Goal: Task Accomplishment & Management: Complete application form

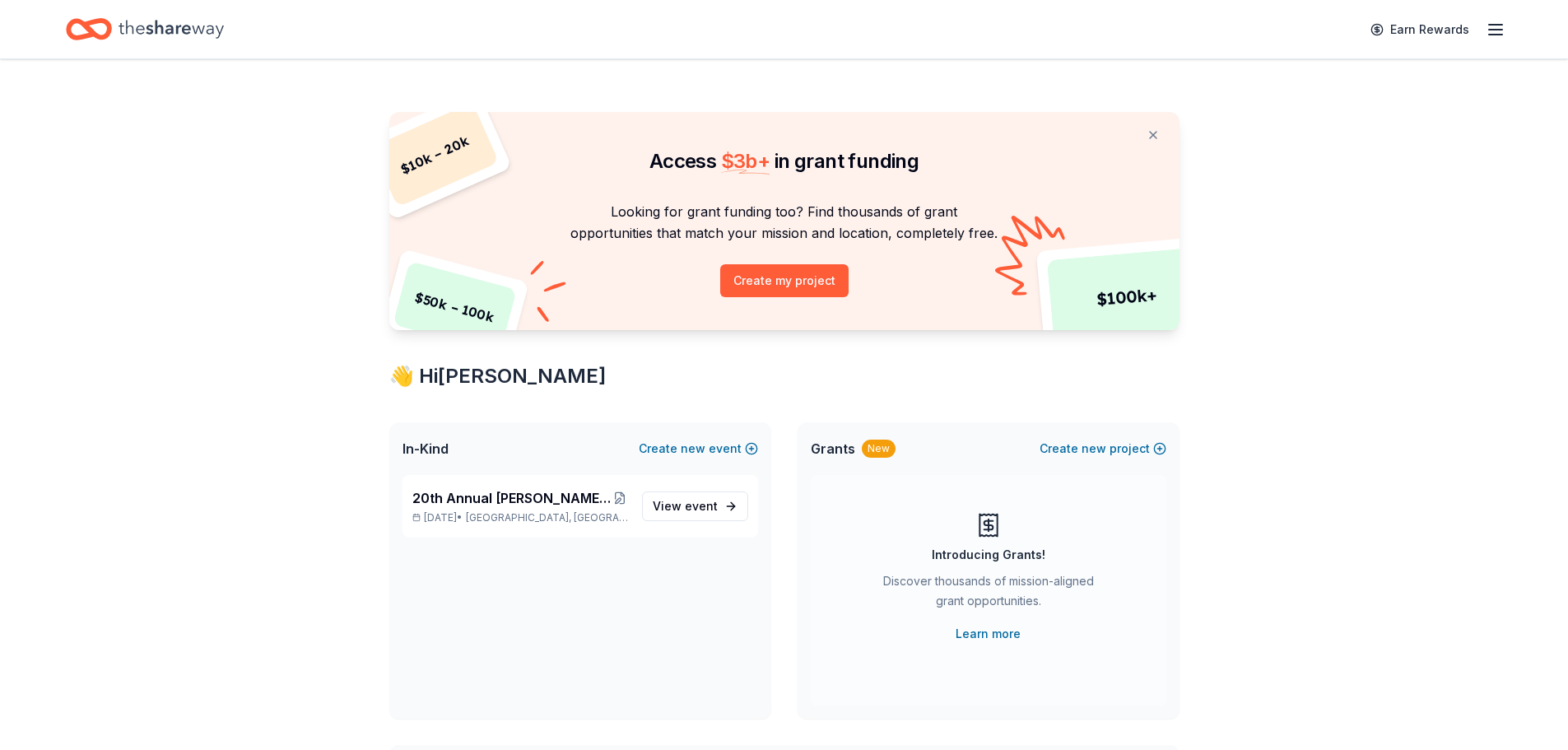
click at [1493, 30] on line "button" at bounding box center [1496, 30] width 13 height 0
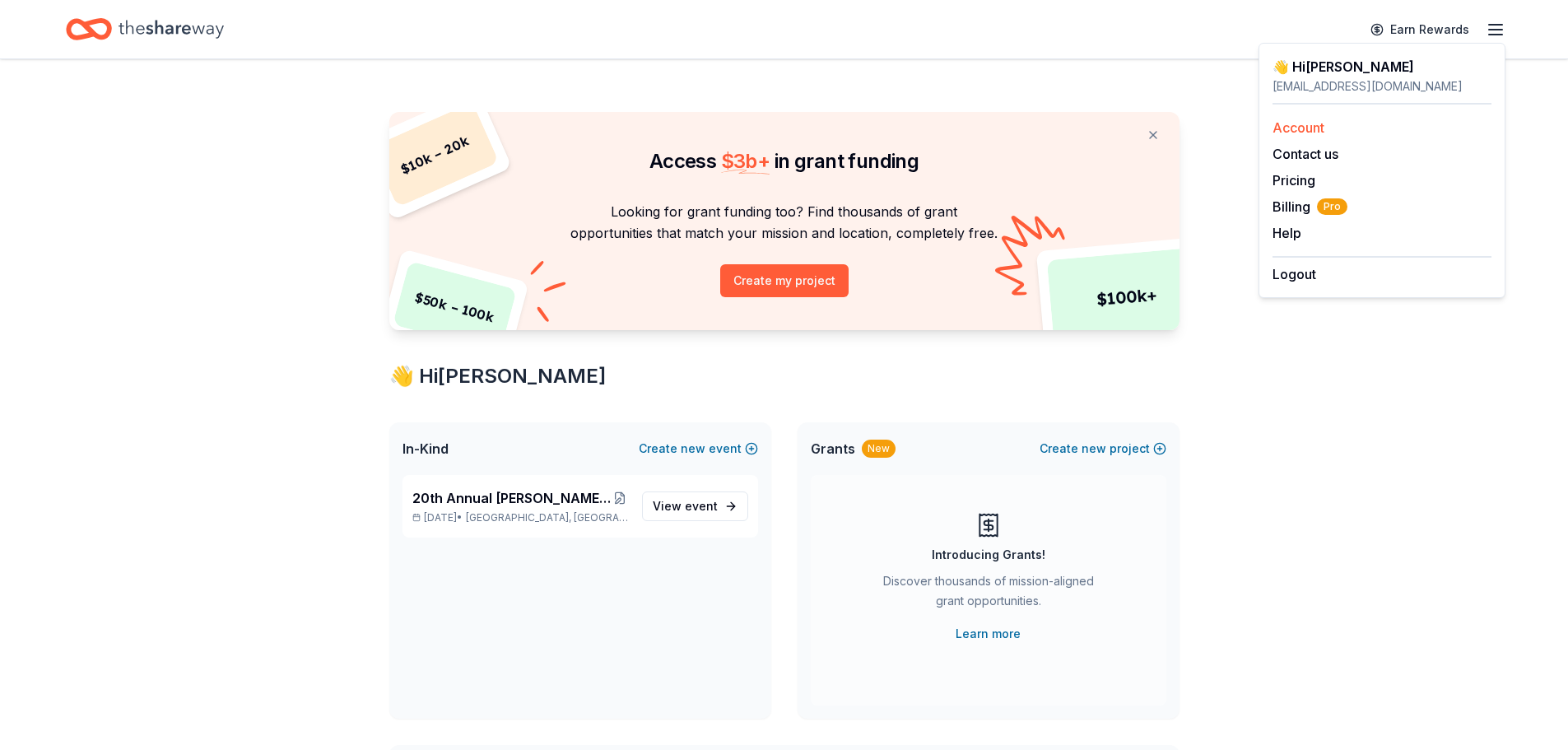
click at [1364, 126] on div "Account" at bounding box center [1381, 127] width 219 height 20
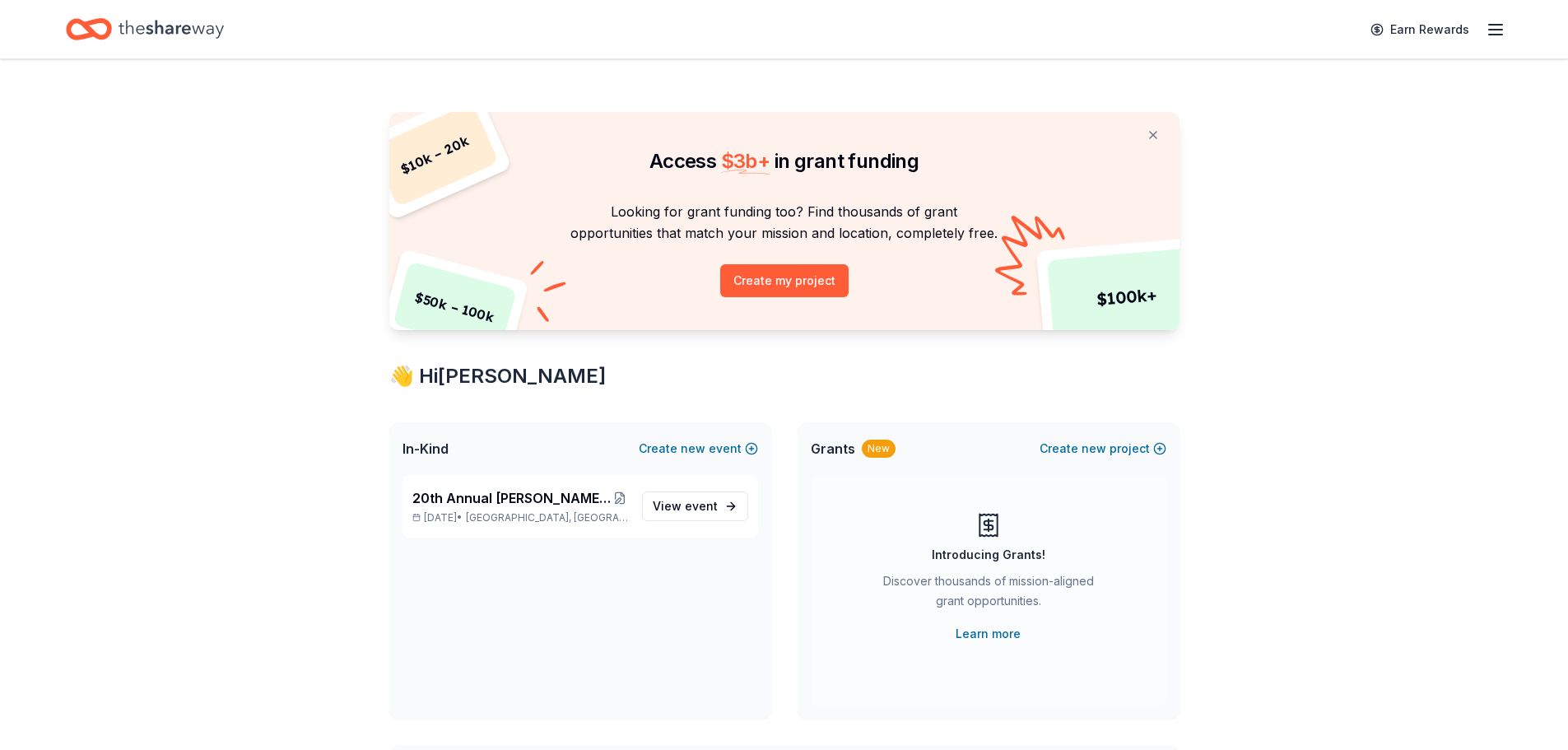
click at [1505, 35] on icon "button" at bounding box center [1495, 29] width 20 height 20
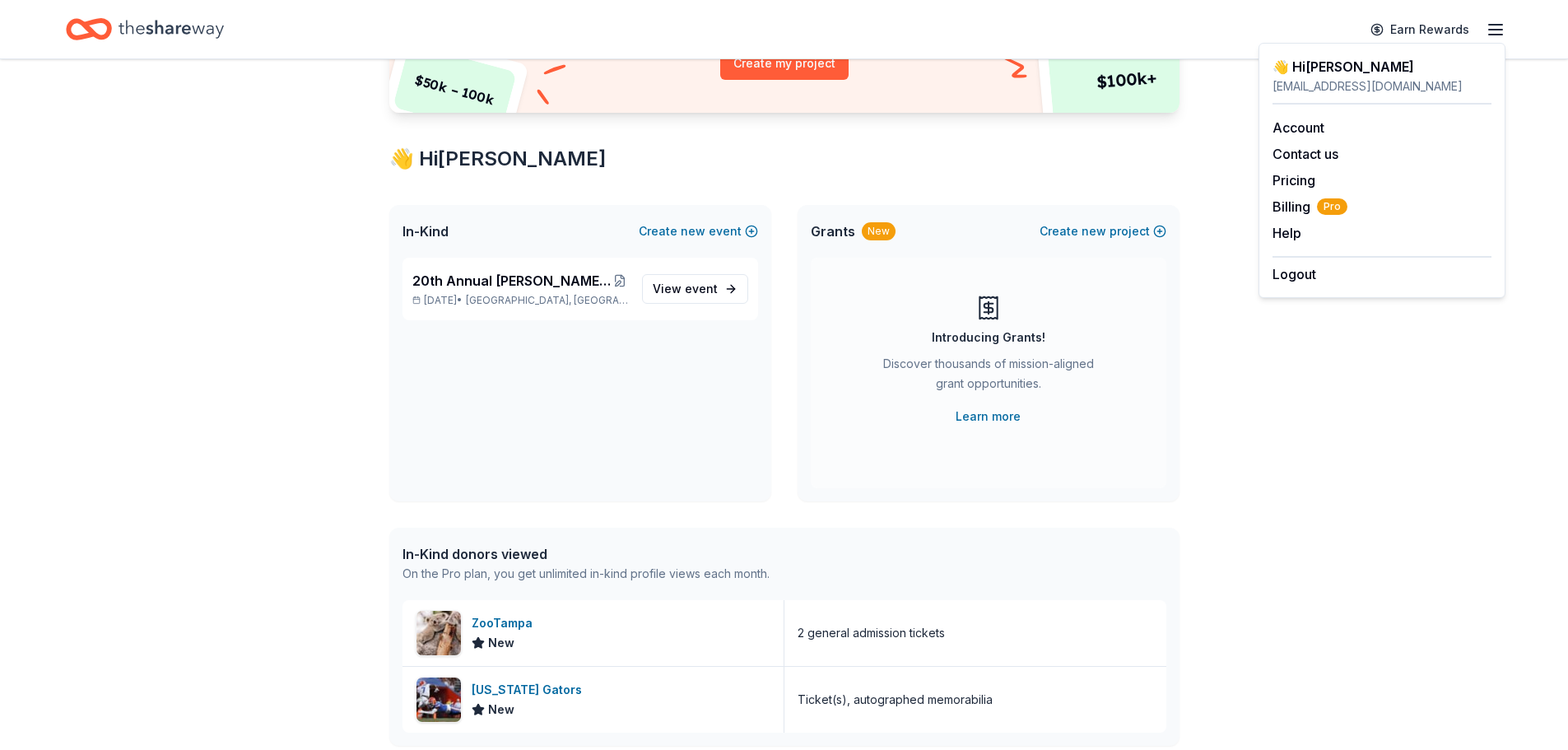
scroll to position [247, 0]
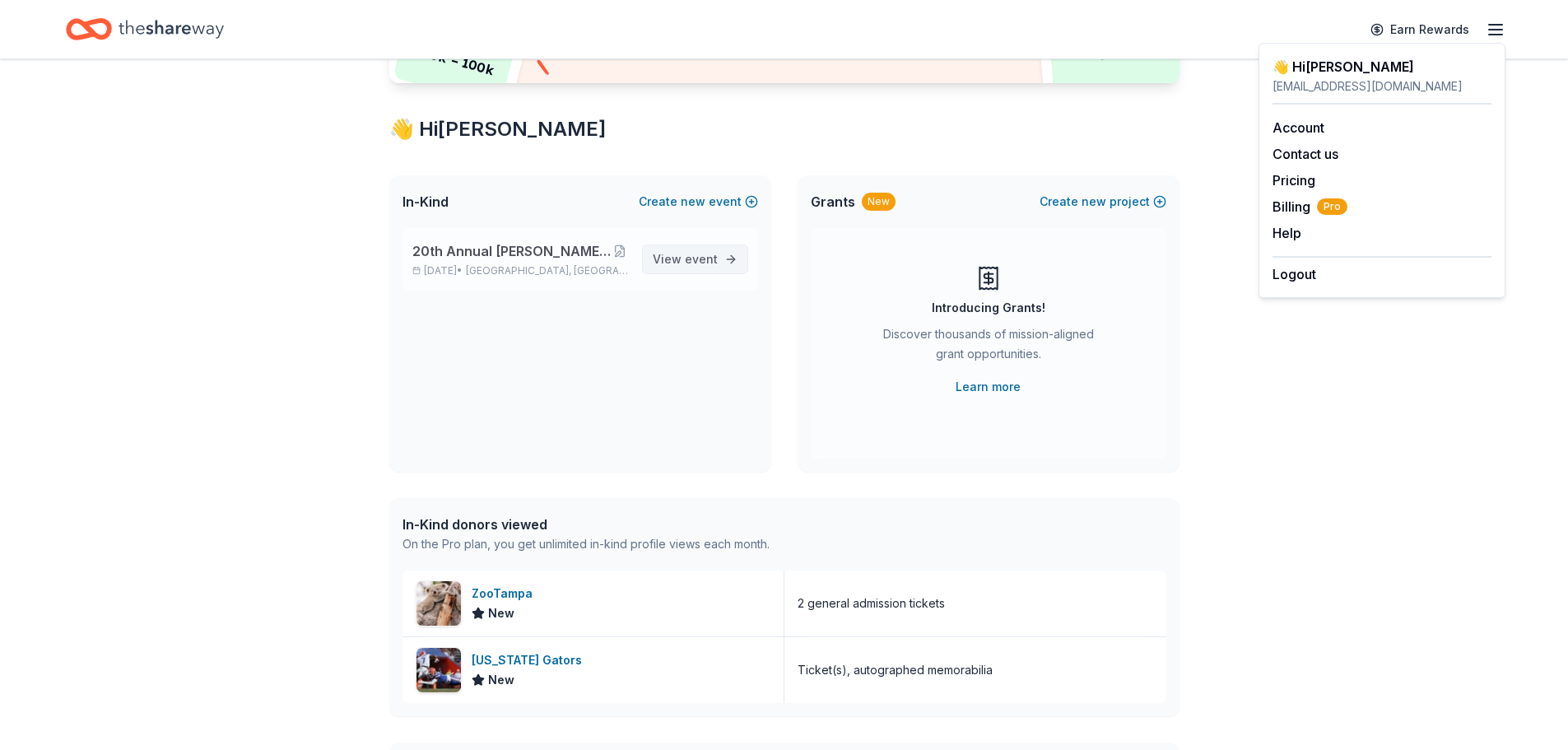
click at [732, 261] on link "View event" at bounding box center [694, 260] width 106 height 30
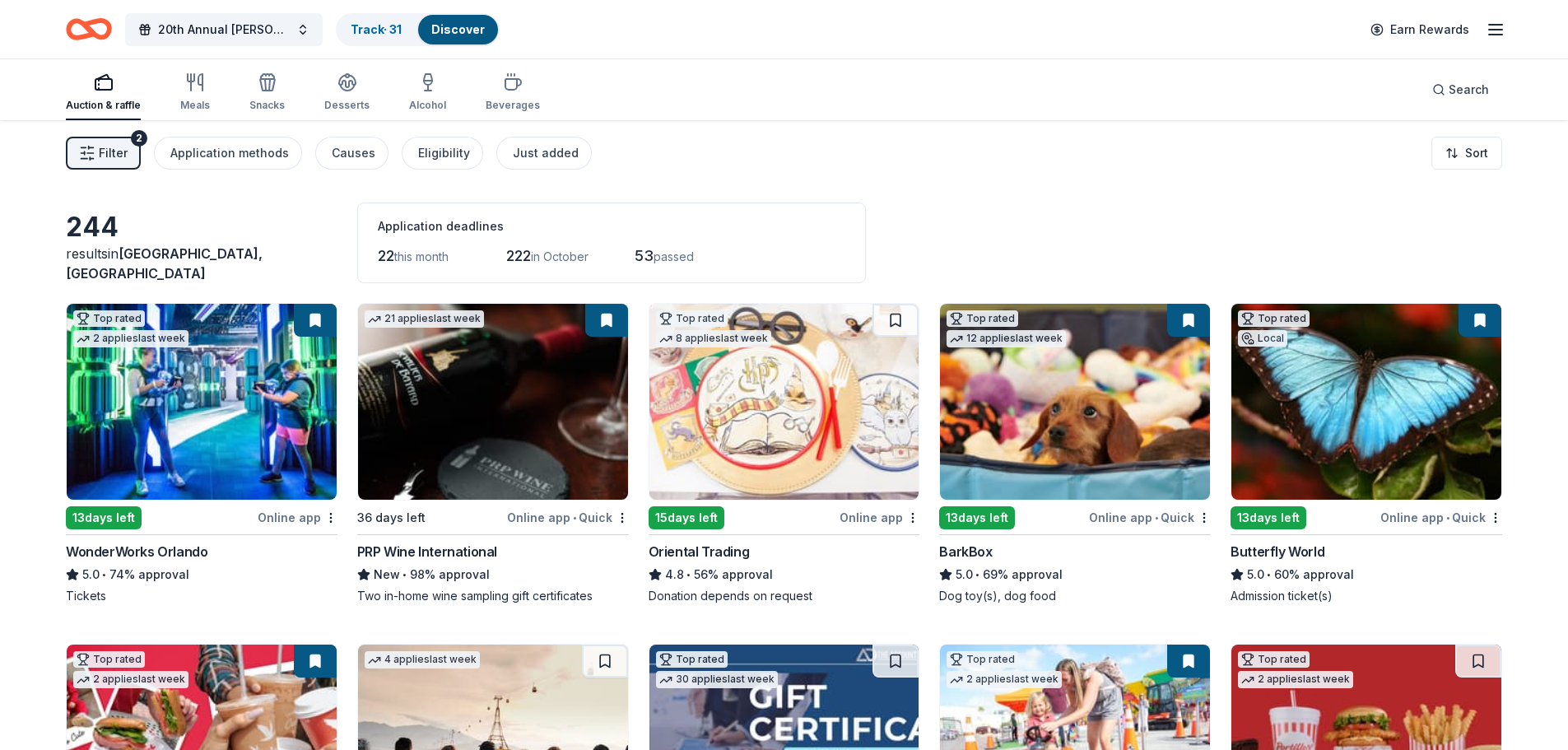
click at [129, 145] on button "Filter 2" at bounding box center [103, 153] width 75 height 33
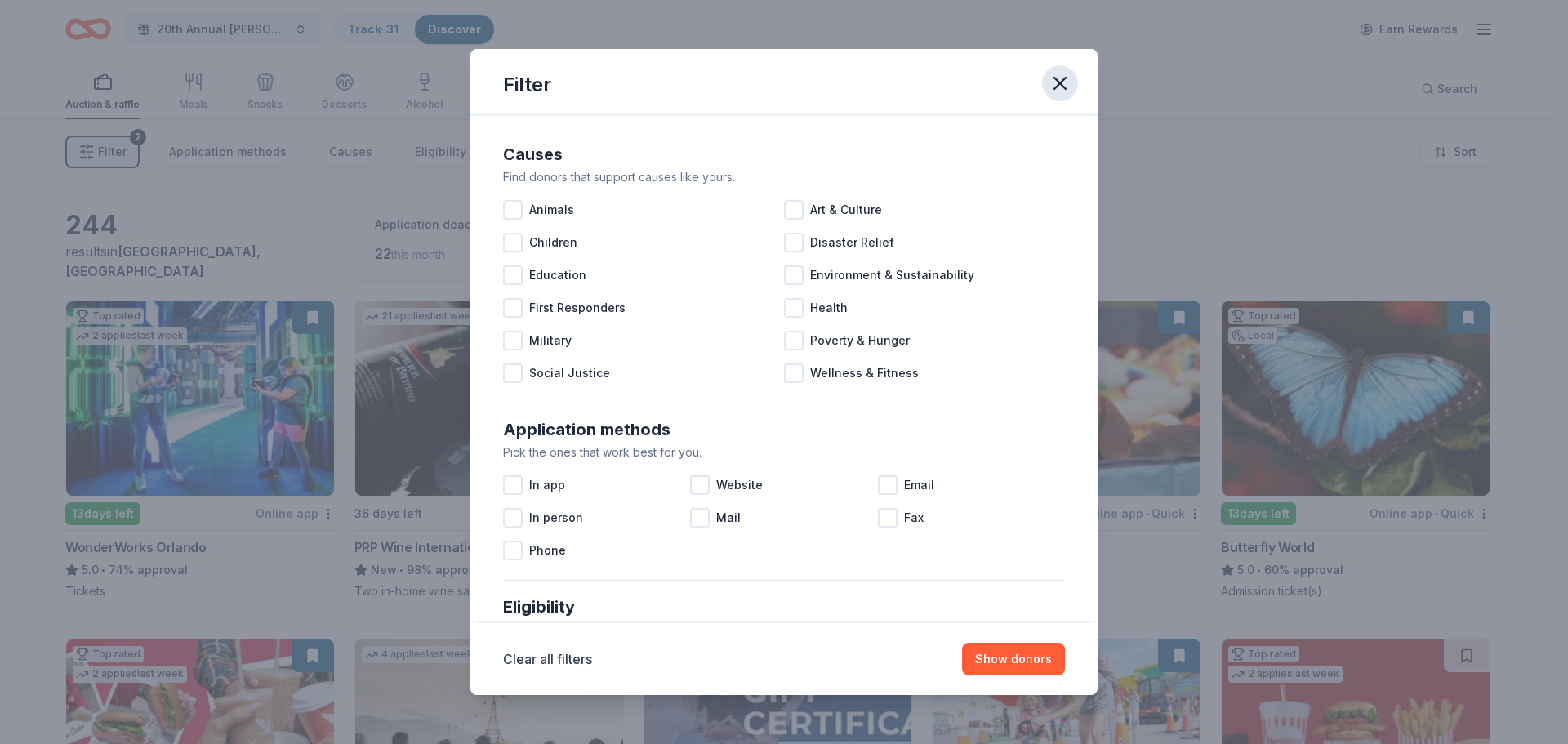
click at [1062, 83] on icon "button" at bounding box center [1060, 83] width 23 height 23
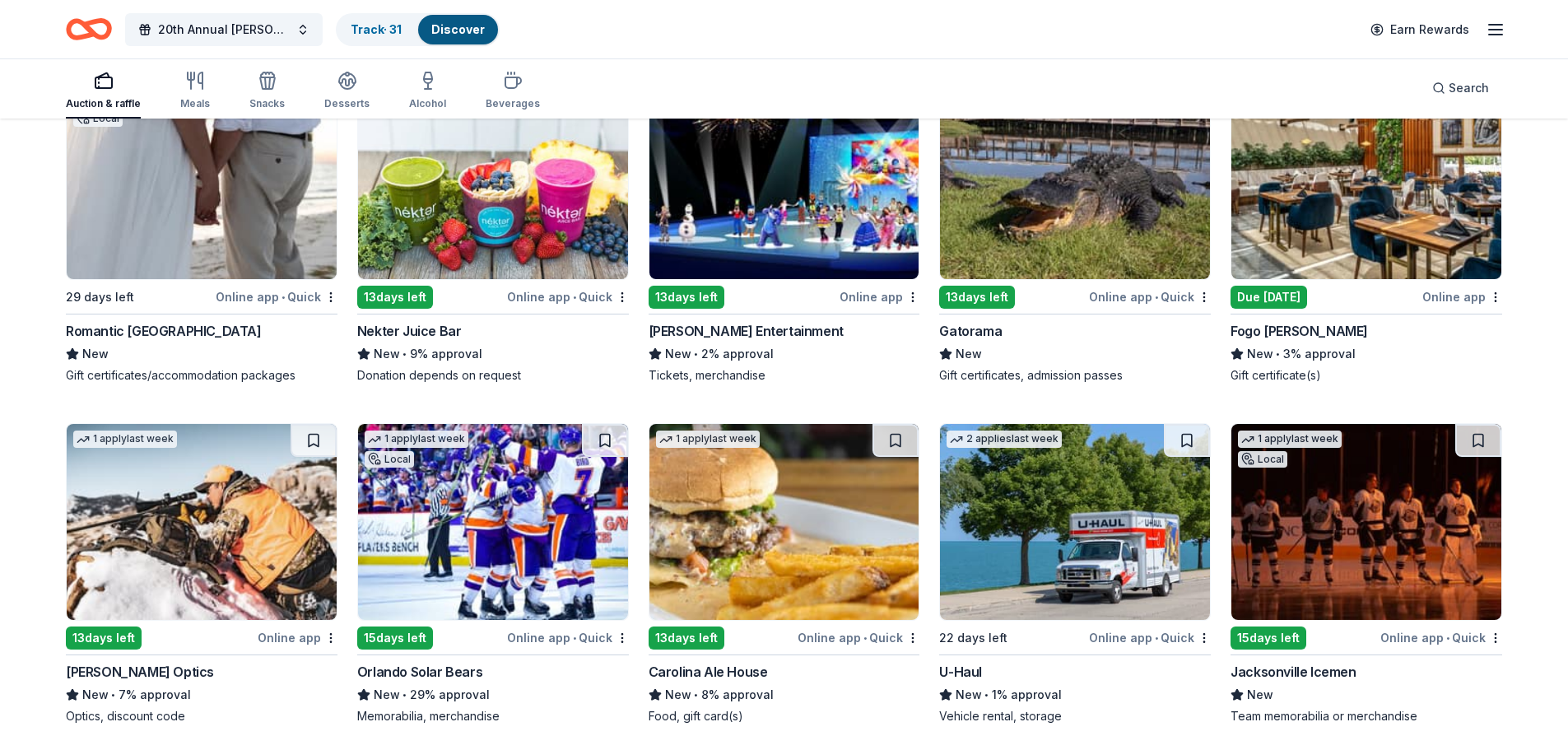
scroll to position [6654, 0]
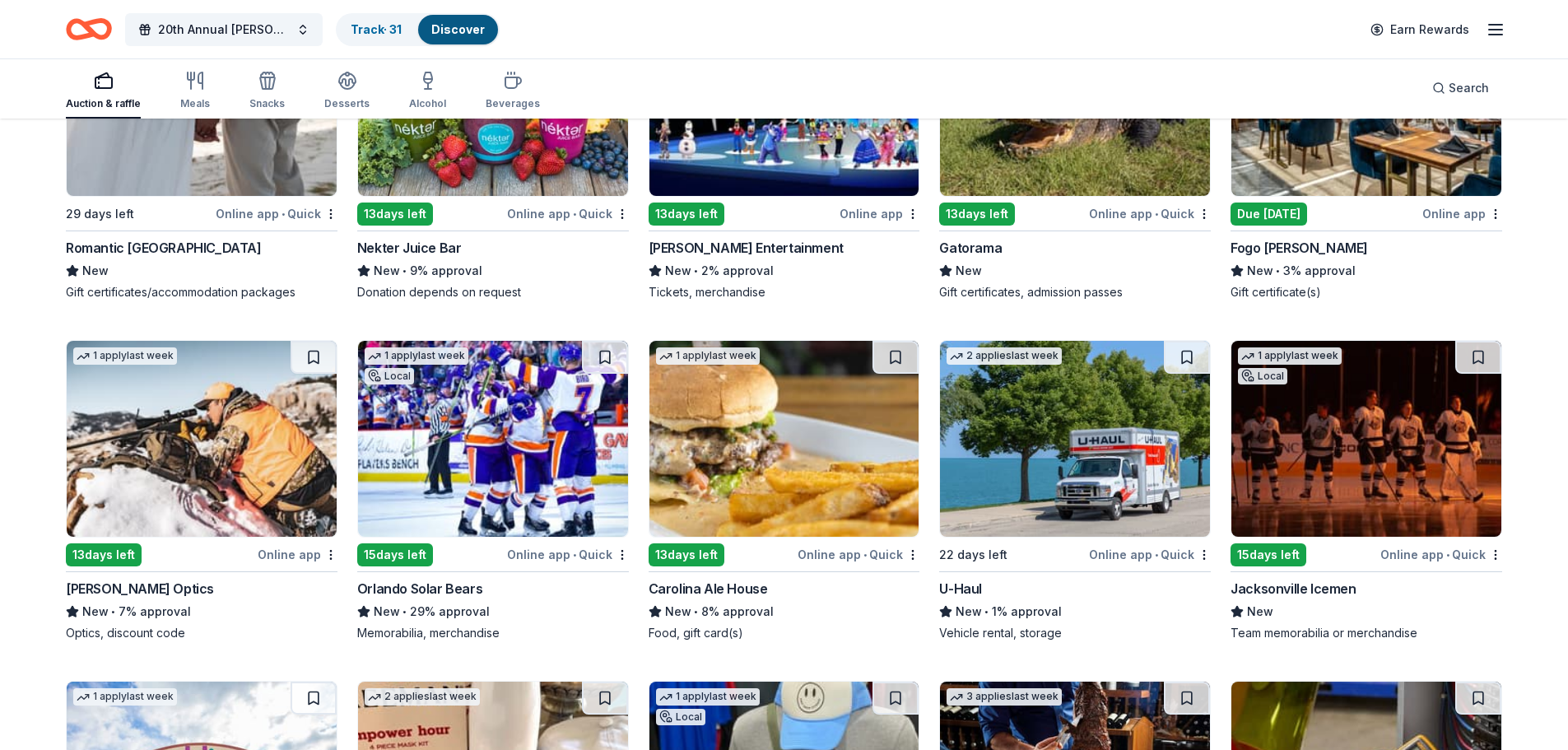
click at [413, 594] on div "Orlando Solar Bears" at bounding box center [419, 589] width 125 height 20
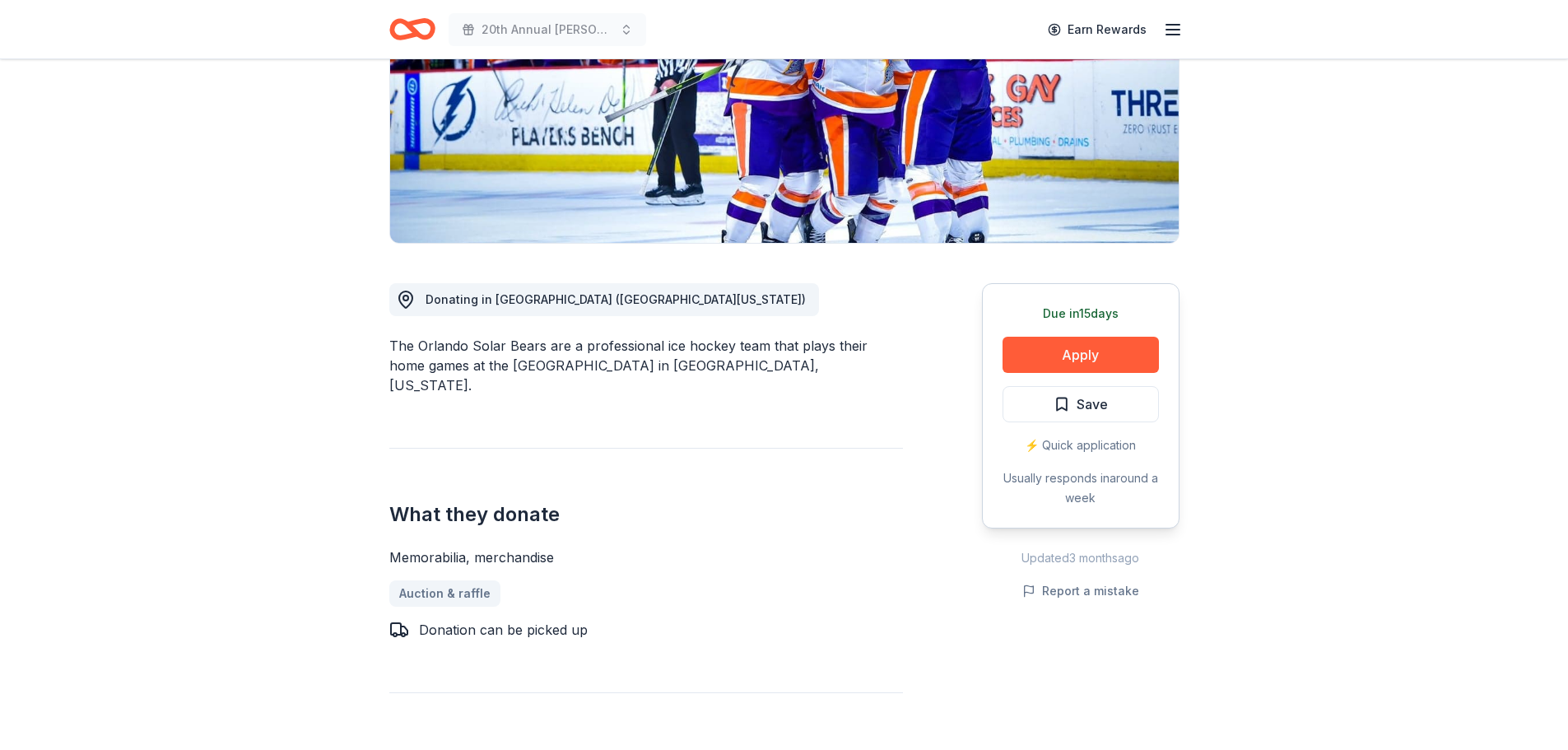
scroll to position [247, 0]
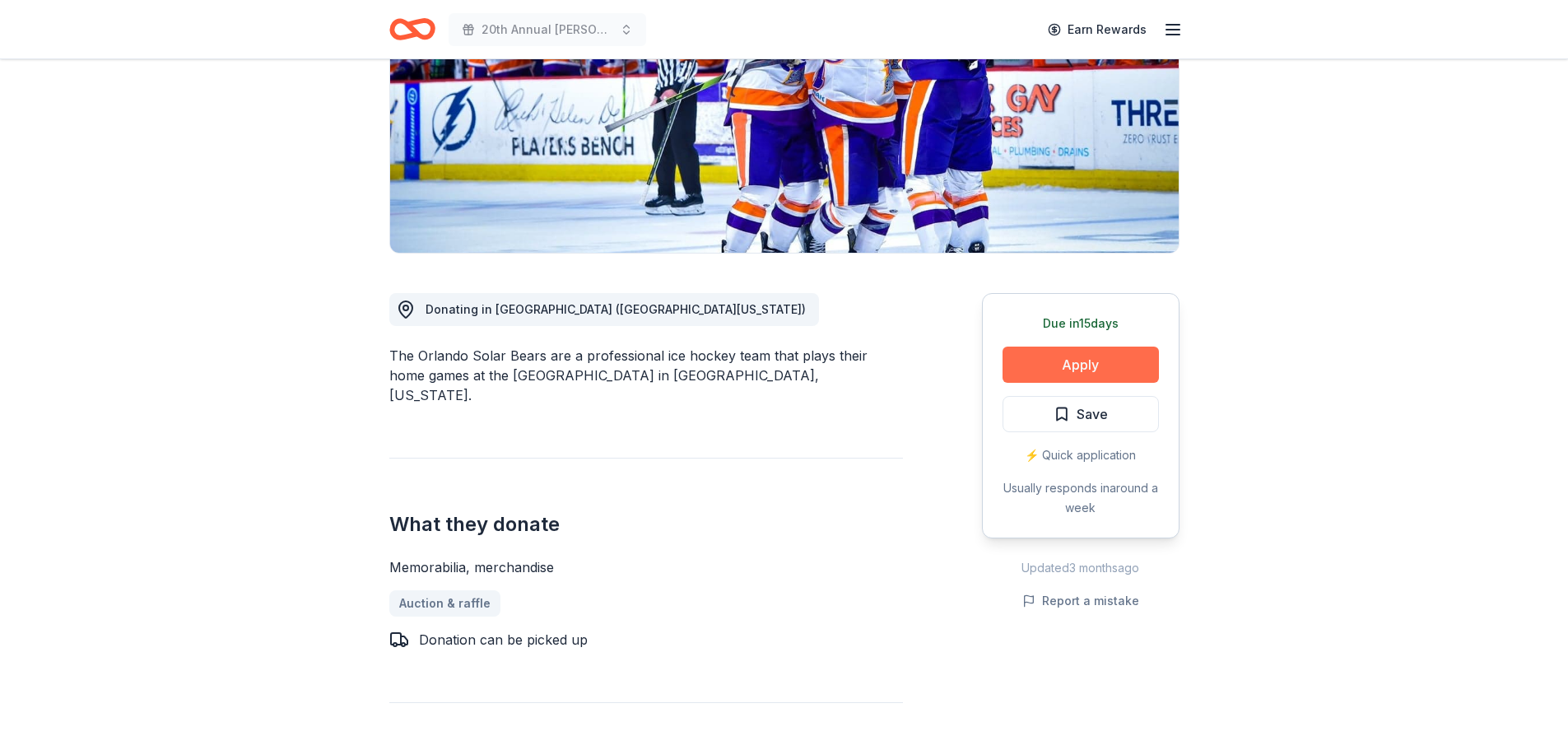
click at [1109, 354] on button "Apply" at bounding box center [1080, 364] width 157 height 37
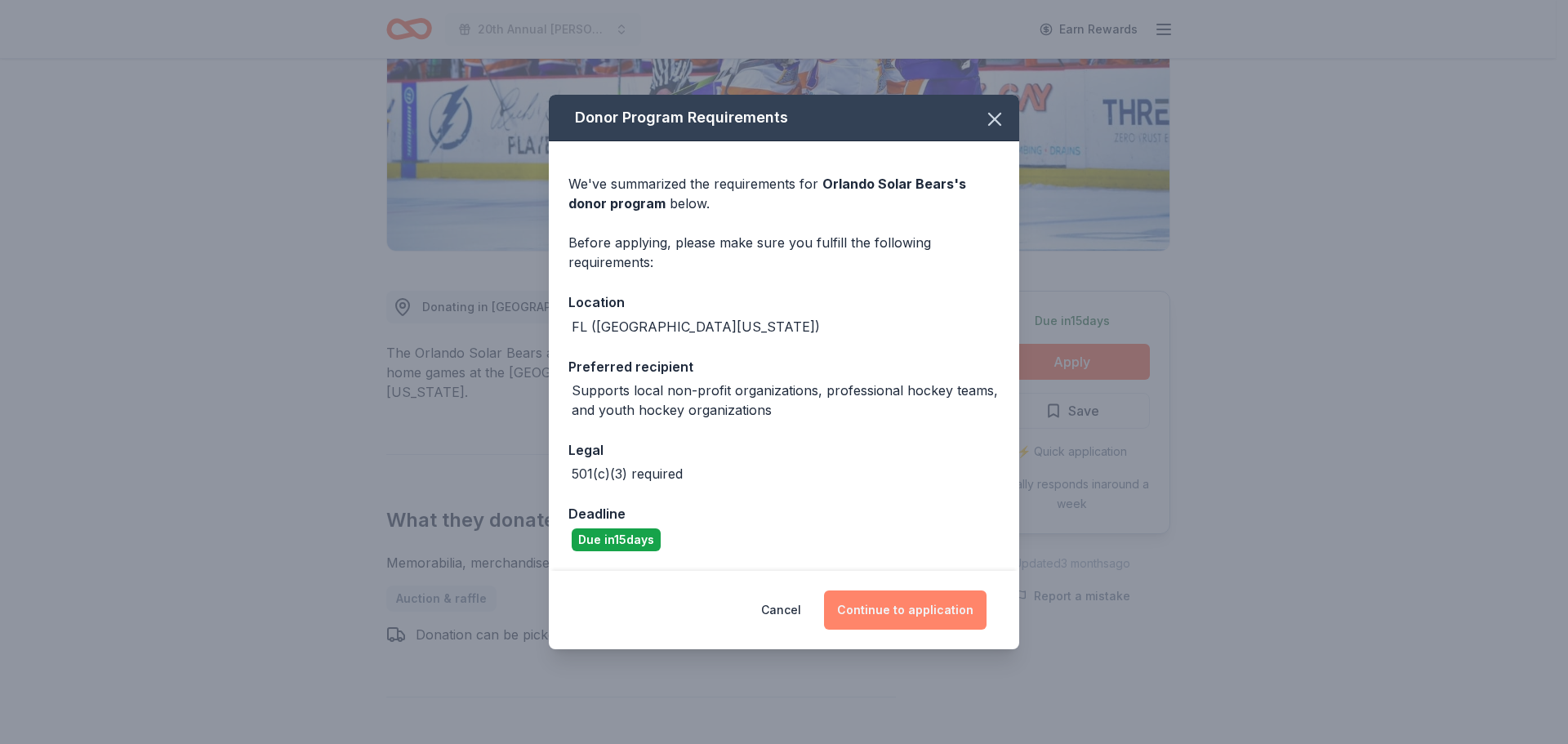
click at [938, 613] on button "Continue to application" at bounding box center [905, 610] width 163 height 39
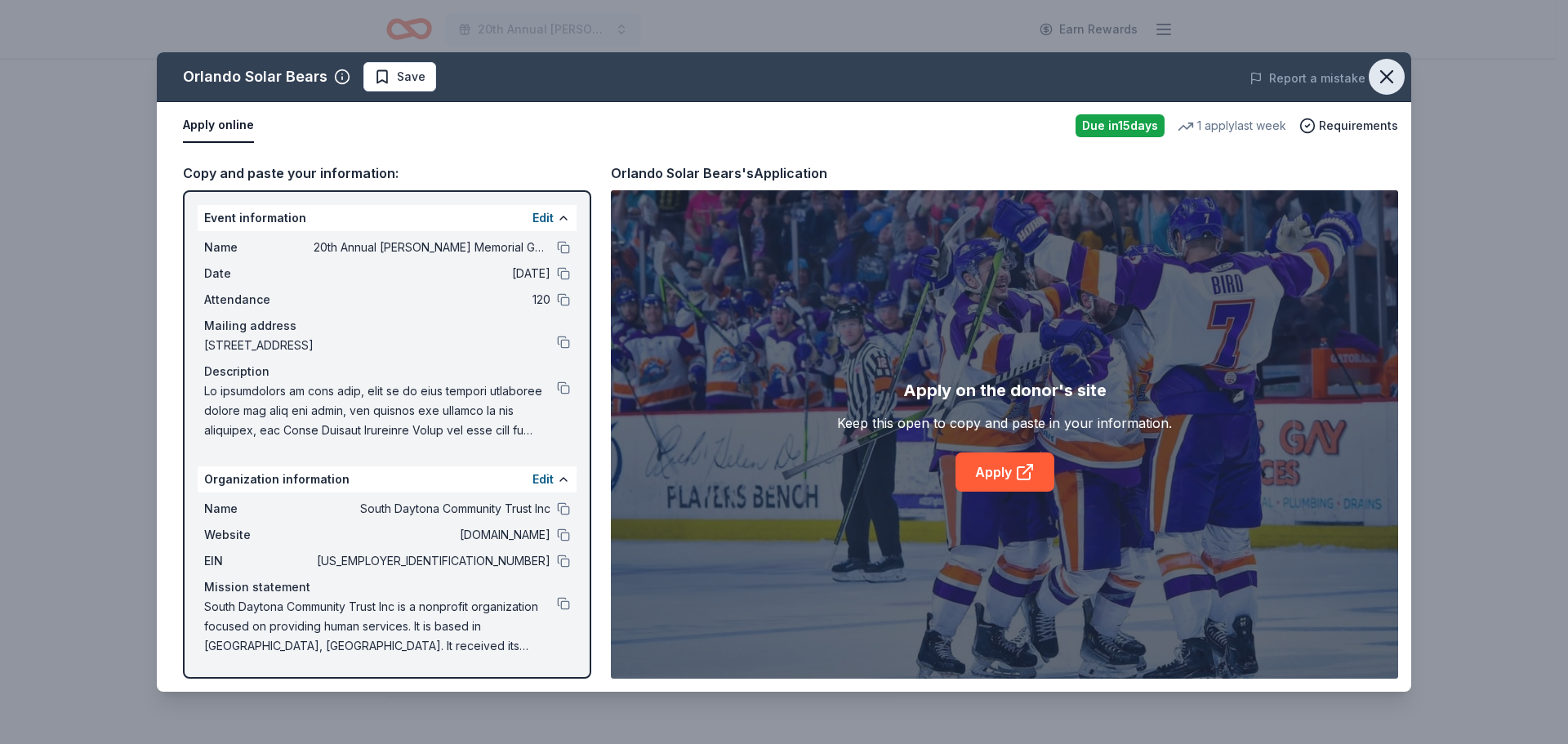
click at [1388, 74] on icon "button" at bounding box center [1386, 76] width 11 height 11
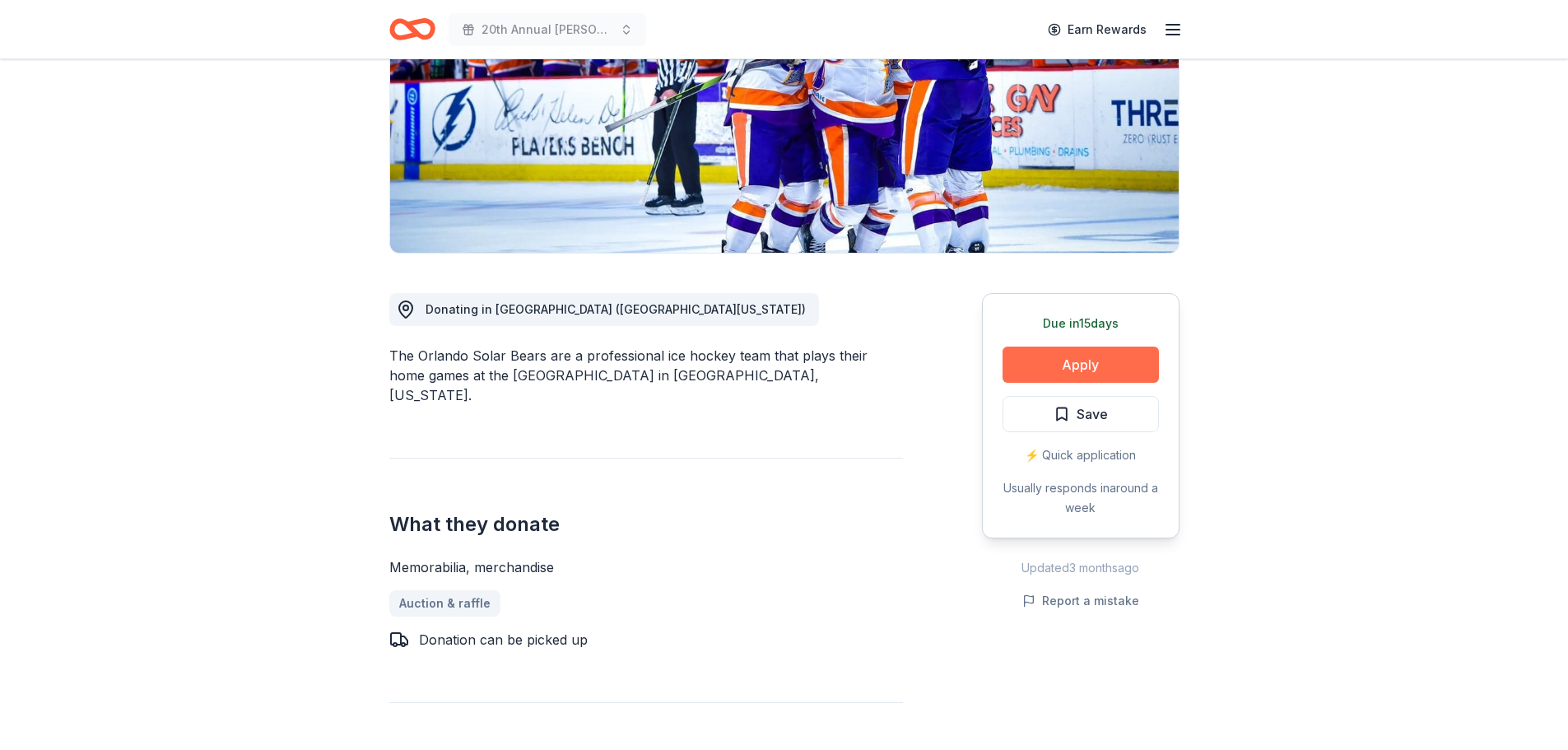
click at [1096, 372] on button "Apply" at bounding box center [1080, 364] width 157 height 37
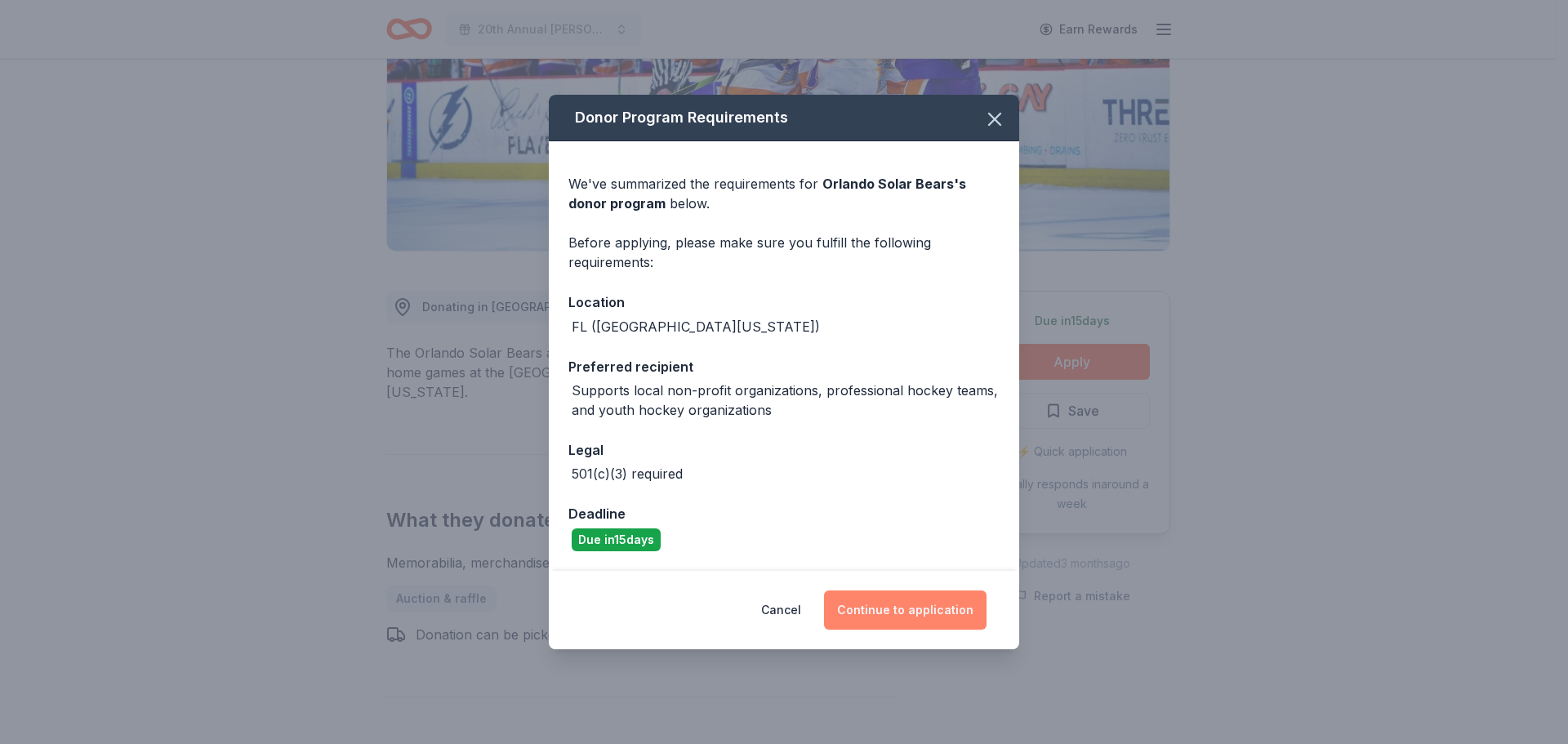
click at [937, 615] on button "Continue to application" at bounding box center [905, 610] width 163 height 39
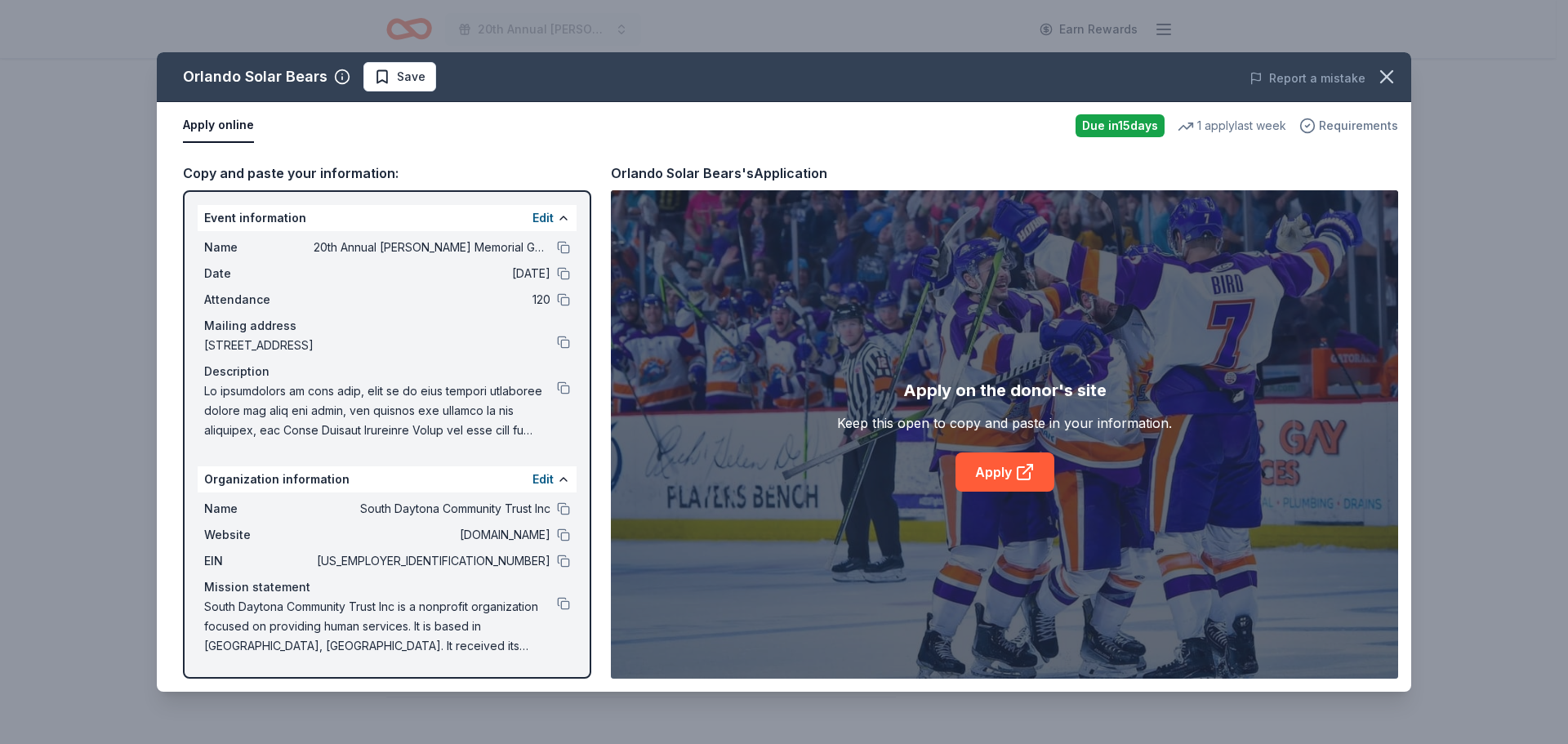
click at [1329, 127] on span "Requirements" at bounding box center [1358, 126] width 79 height 20
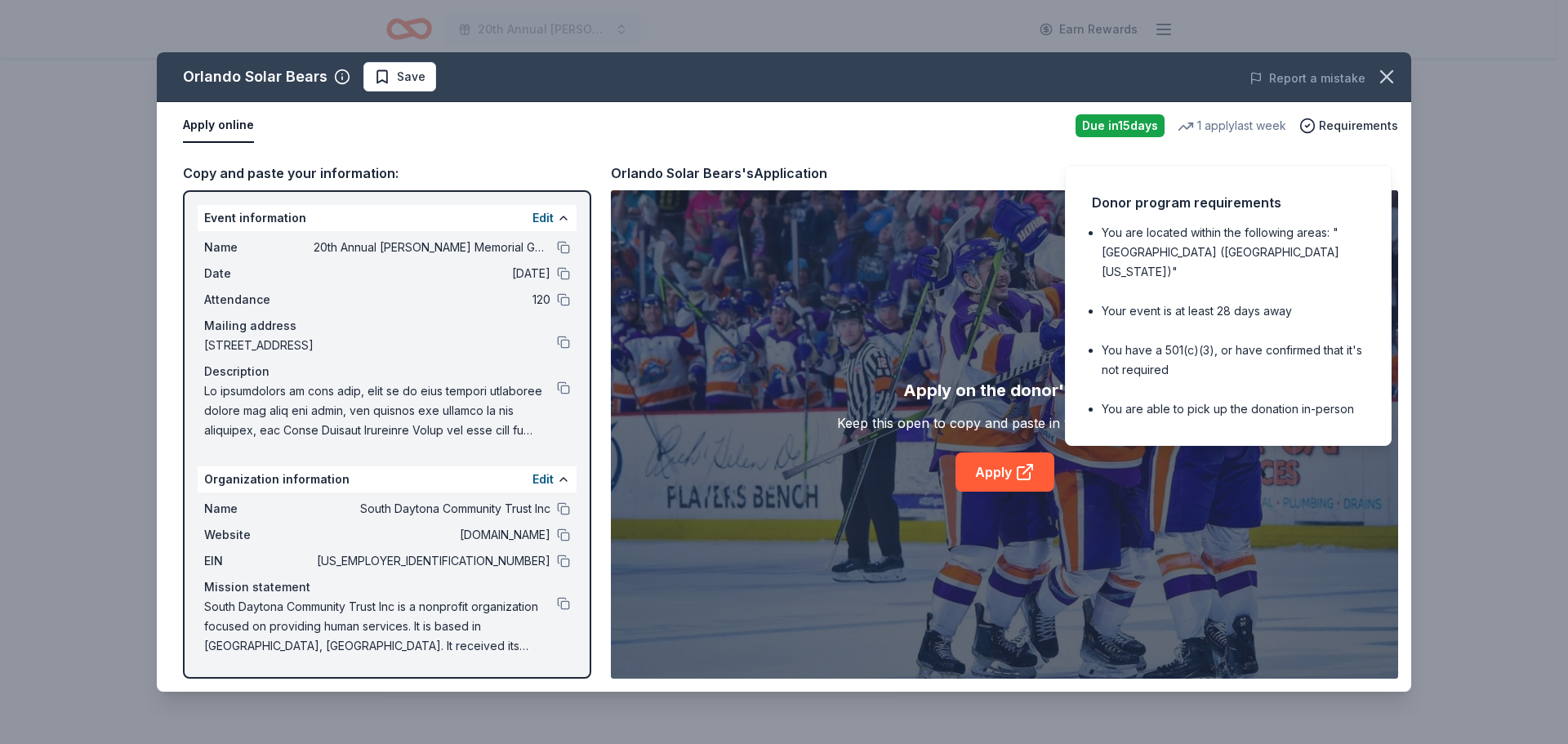
click at [1500, 296] on div "Orlando Solar Bears Save Report a mistake Apply online Due in 15 days 1 apply l…" at bounding box center [784, 372] width 1568 height 744
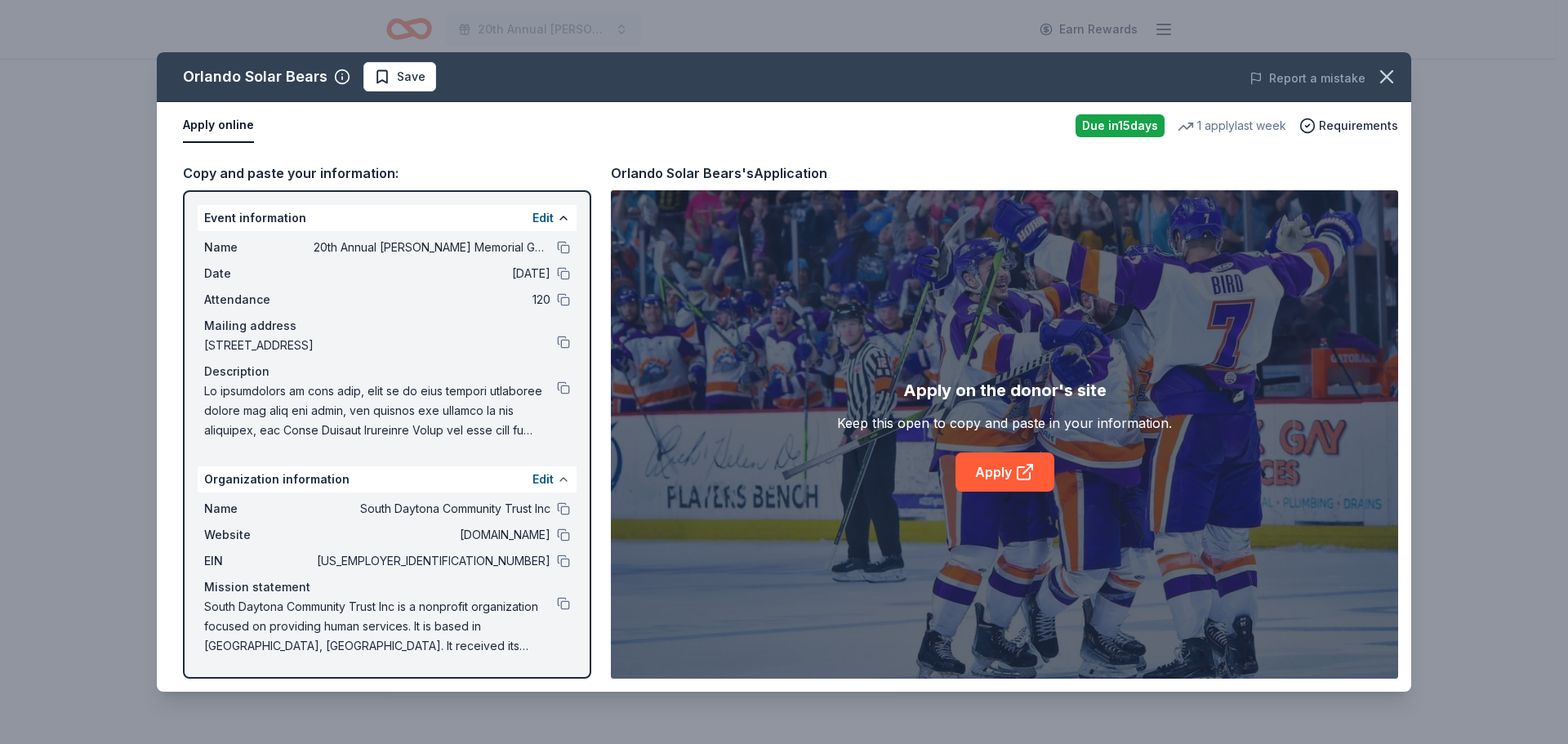
click at [561, 479] on button at bounding box center [563, 480] width 13 height 13
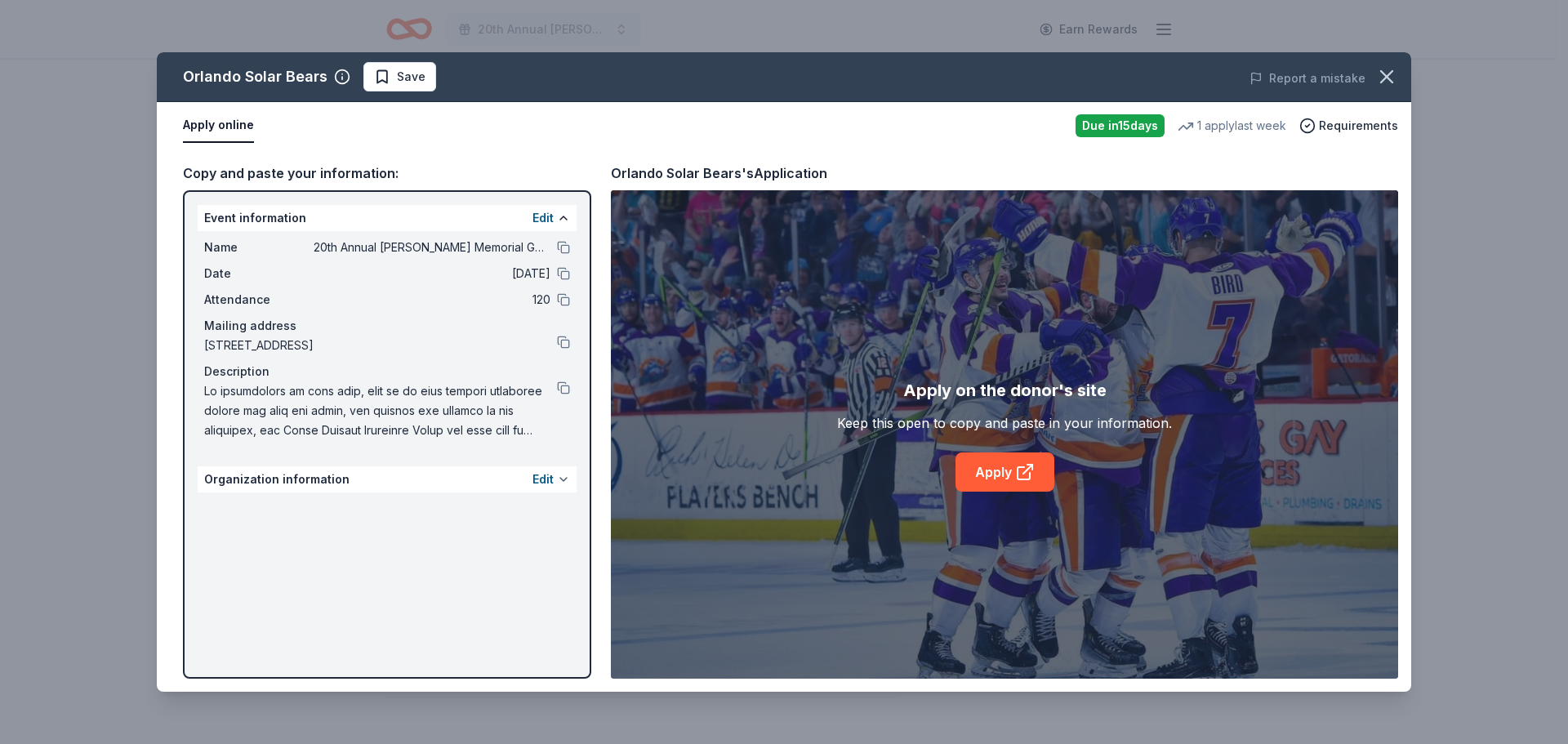
click at [561, 479] on button at bounding box center [563, 480] width 13 height 13
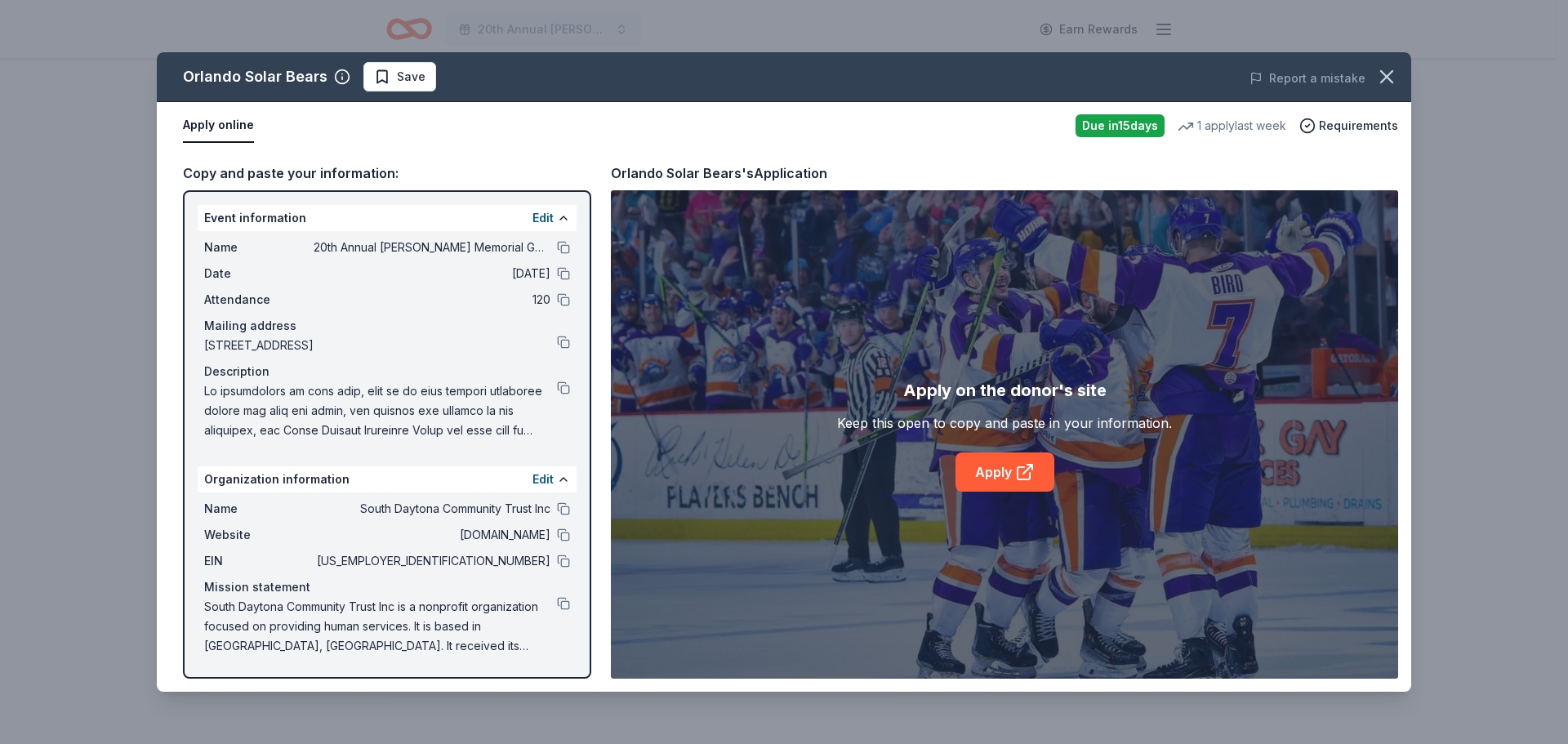
click at [572, 218] on div "Event information Edit" at bounding box center [386, 218] width 379 height 26
click at [562, 213] on button at bounding box center [563, 218] width 13 height 13
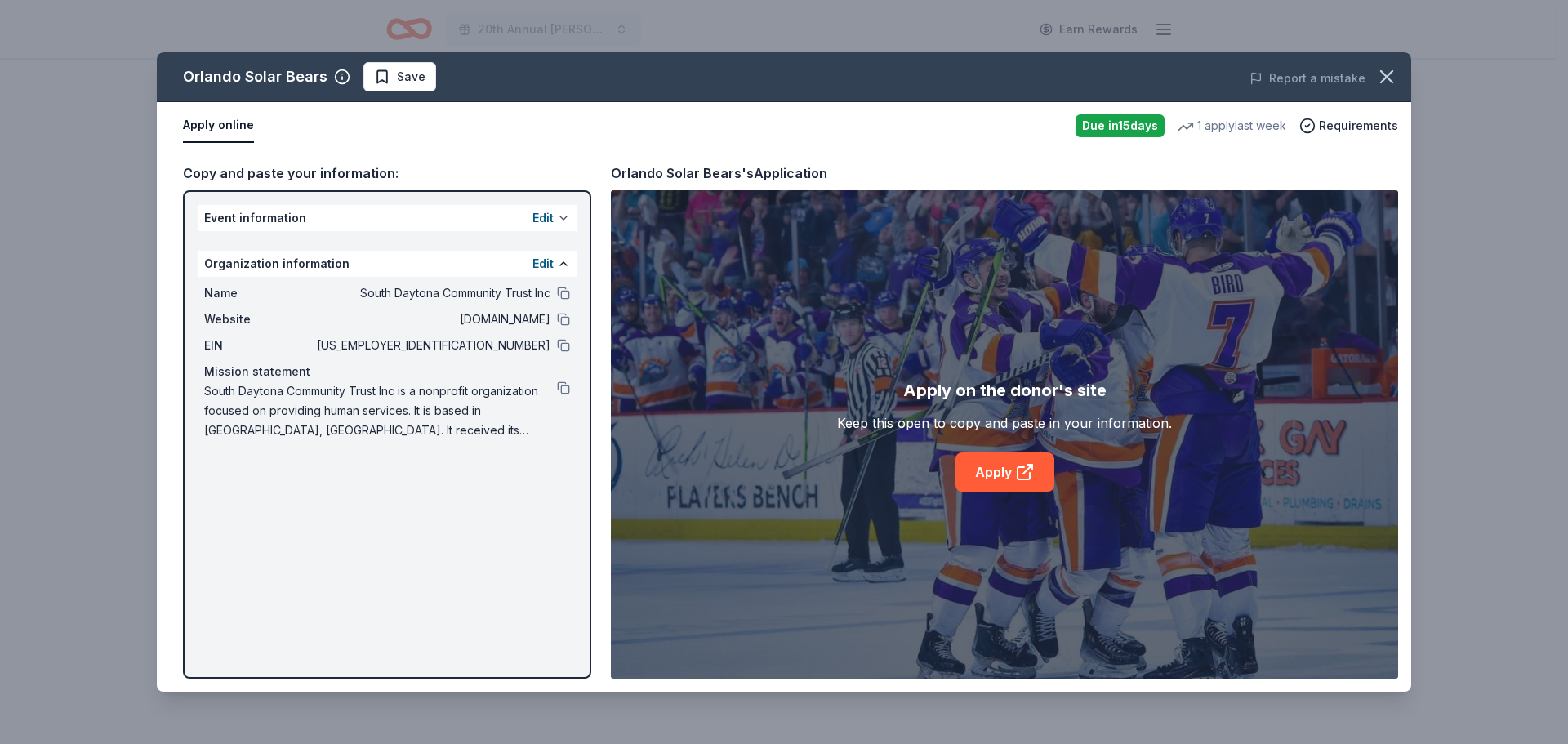
click at [562, 213] on button at bounding box center [563, 218] width 13 height 13
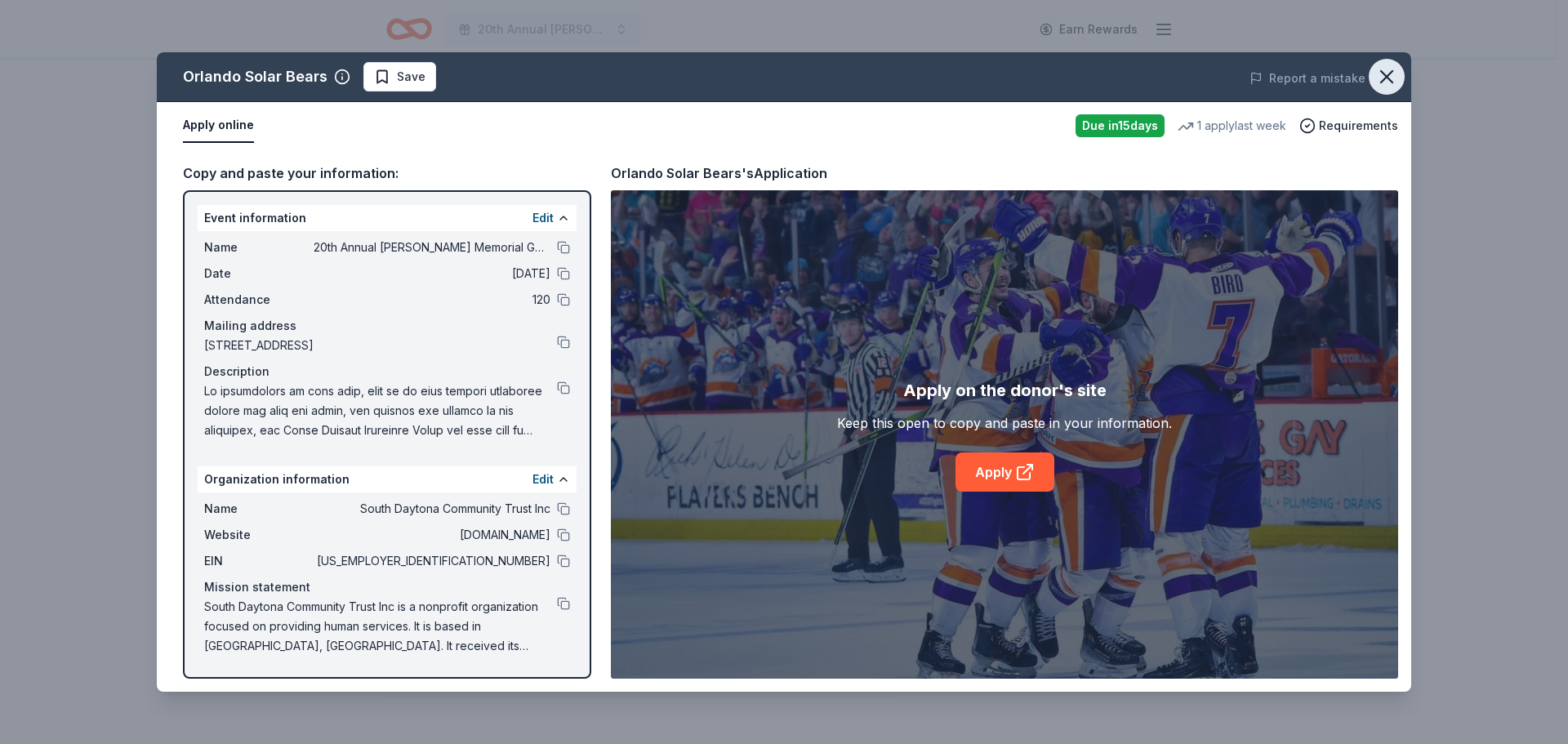
click at [1386, 82] on icon "button" at bounding box center [1386, 76] width 23 height 23
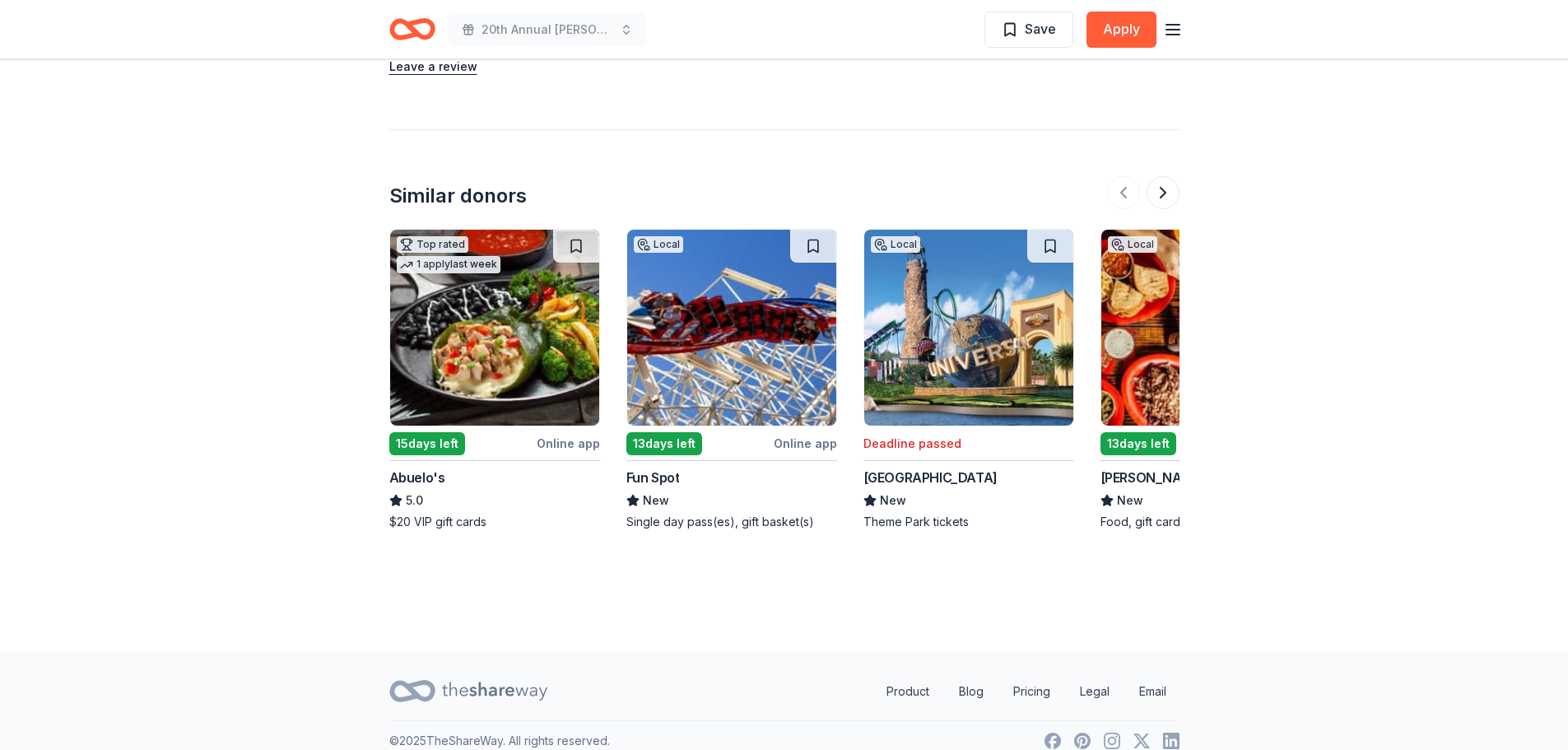
scroll to position [1757, 0]
click at [1170, 176] on button at bounding box center [1163, 191] width 33 height 33
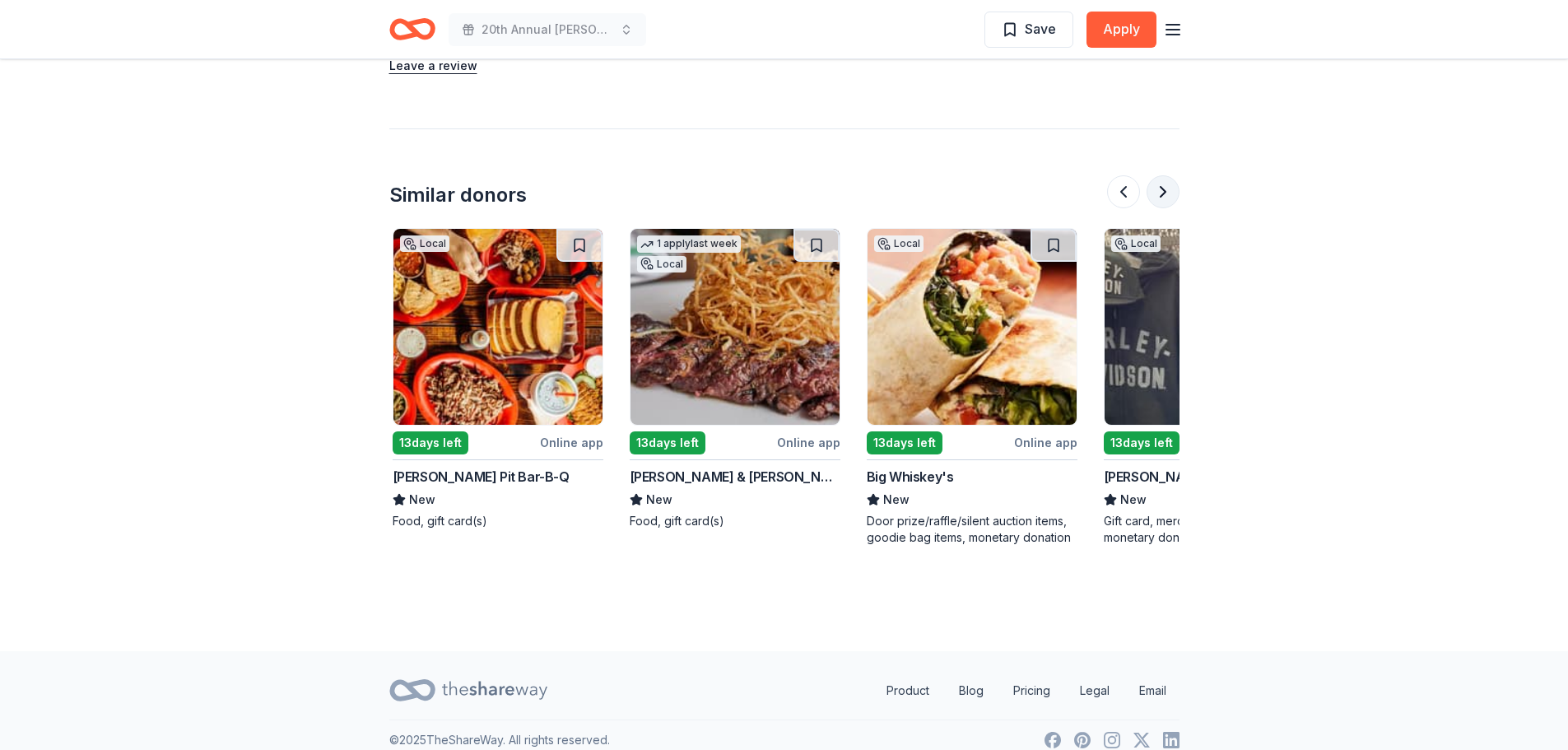
scroll to position [0, 711]
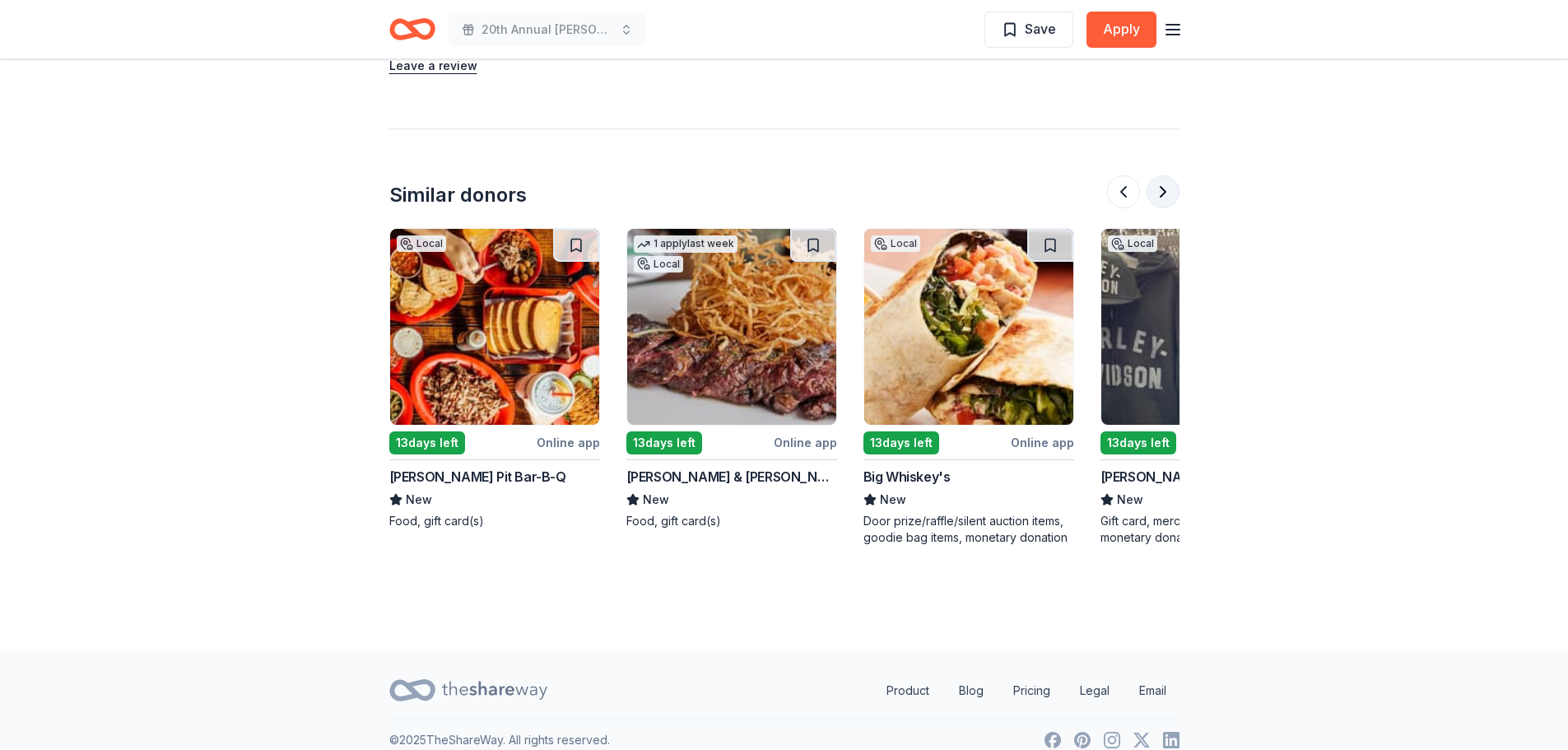
click at [1168, 176] on button at bounding box center [1163, 191] width 33 height 33
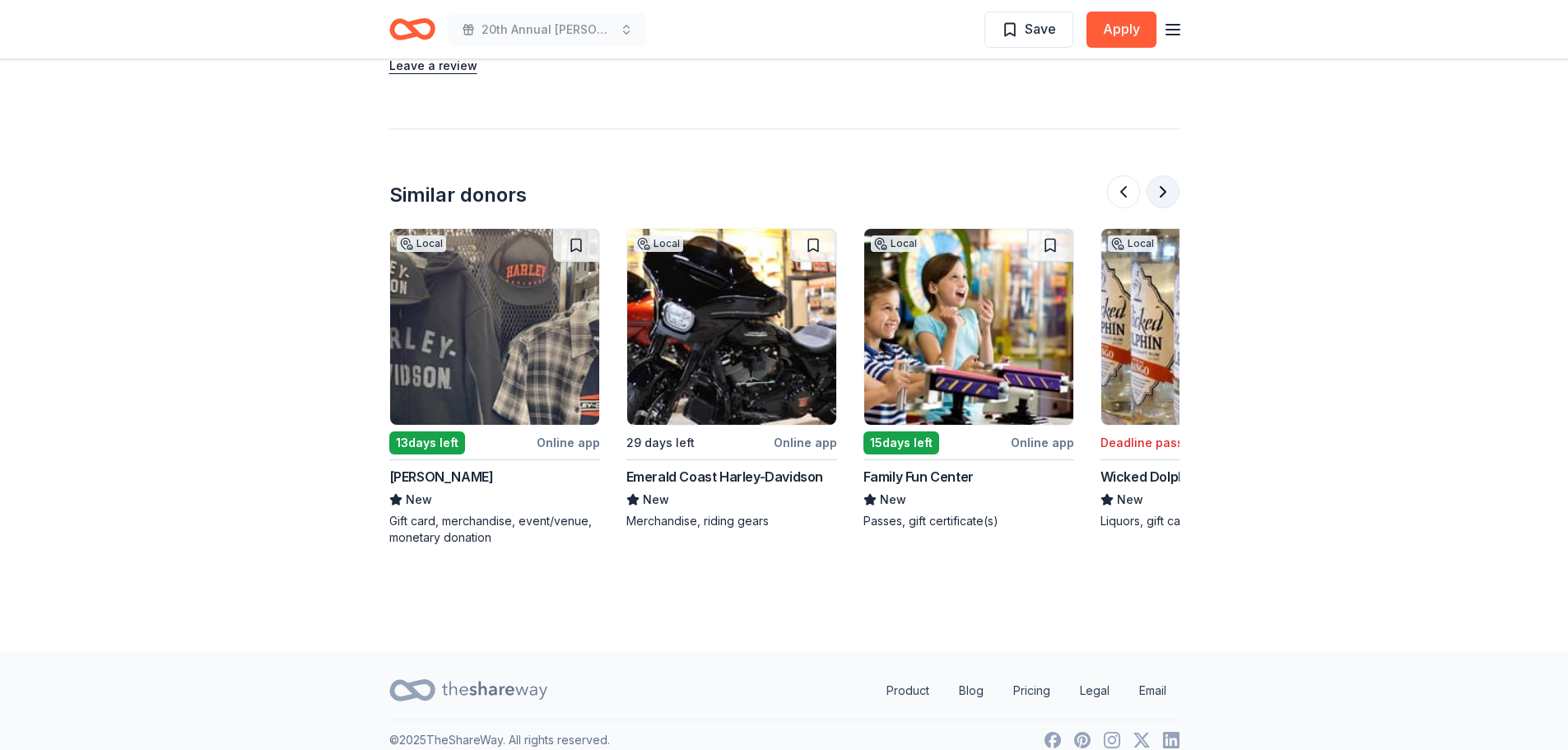
click at [1168, 176] on button at bounding box center [1163, 191] width 33 height 33
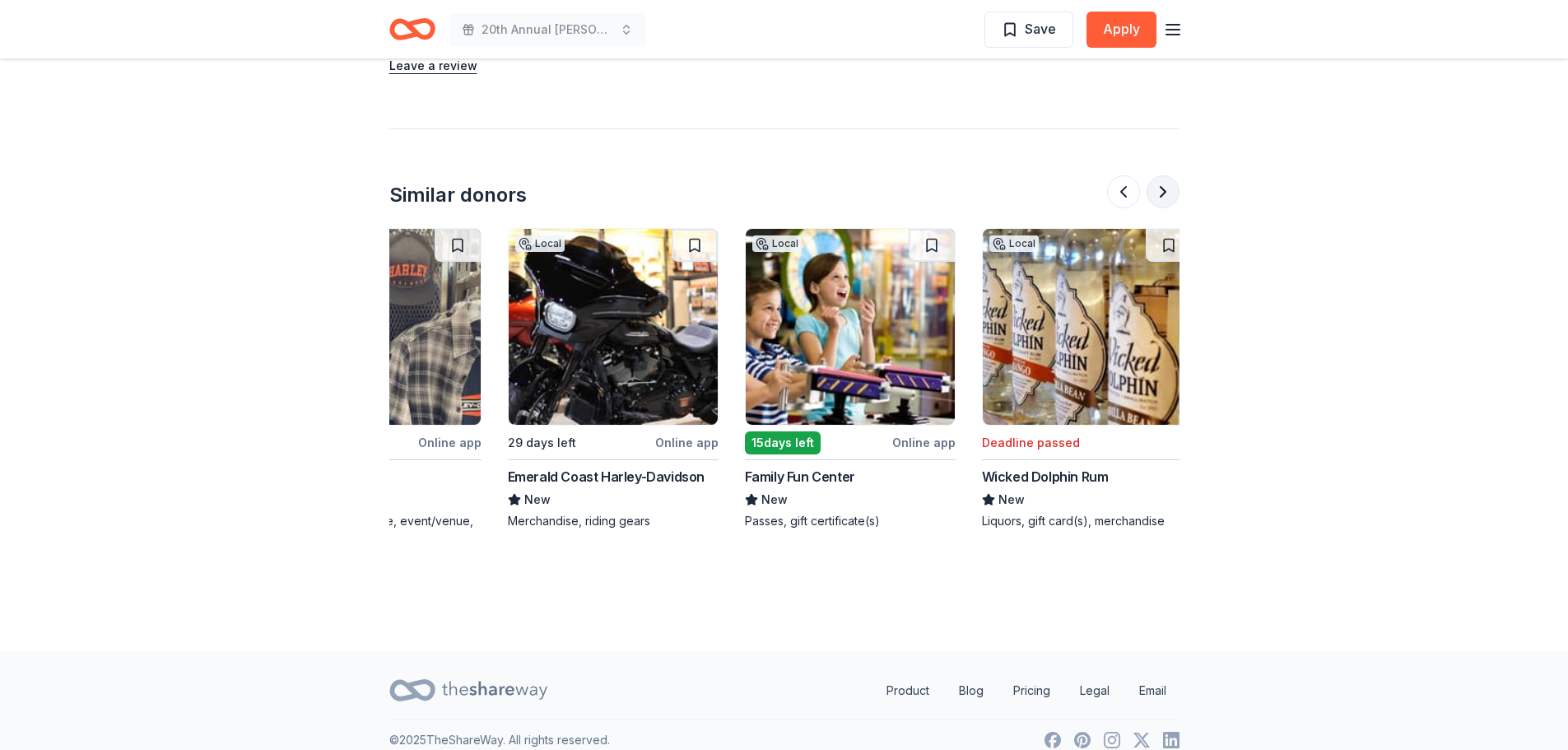
scroll to position [0, 1554]
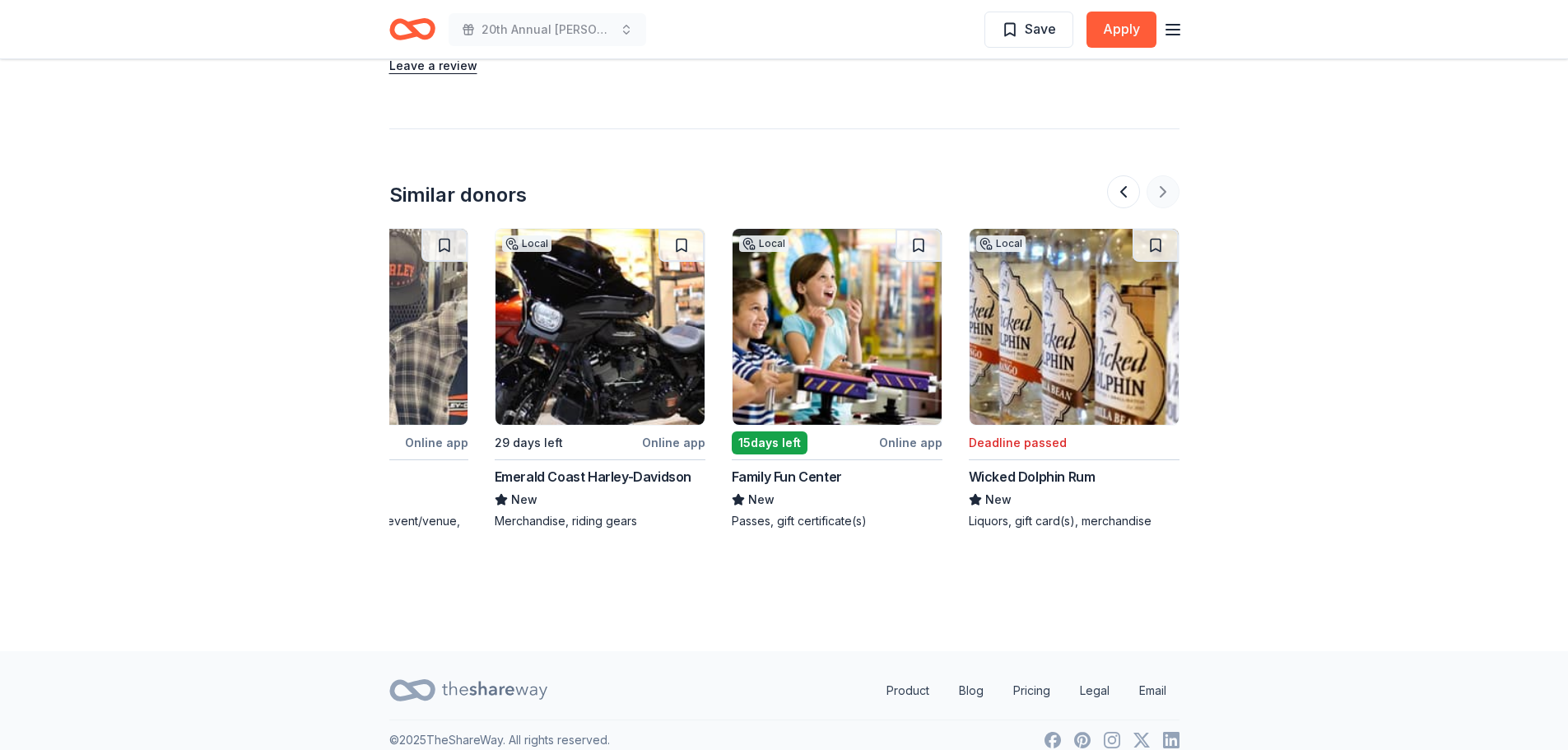
click at [1168, 176] on div at bounding box center [1143, 191] width 72 height 33
click at [808, 467] on div "Family Fun Center" at bounding box center [787, 476] width 111 height 20
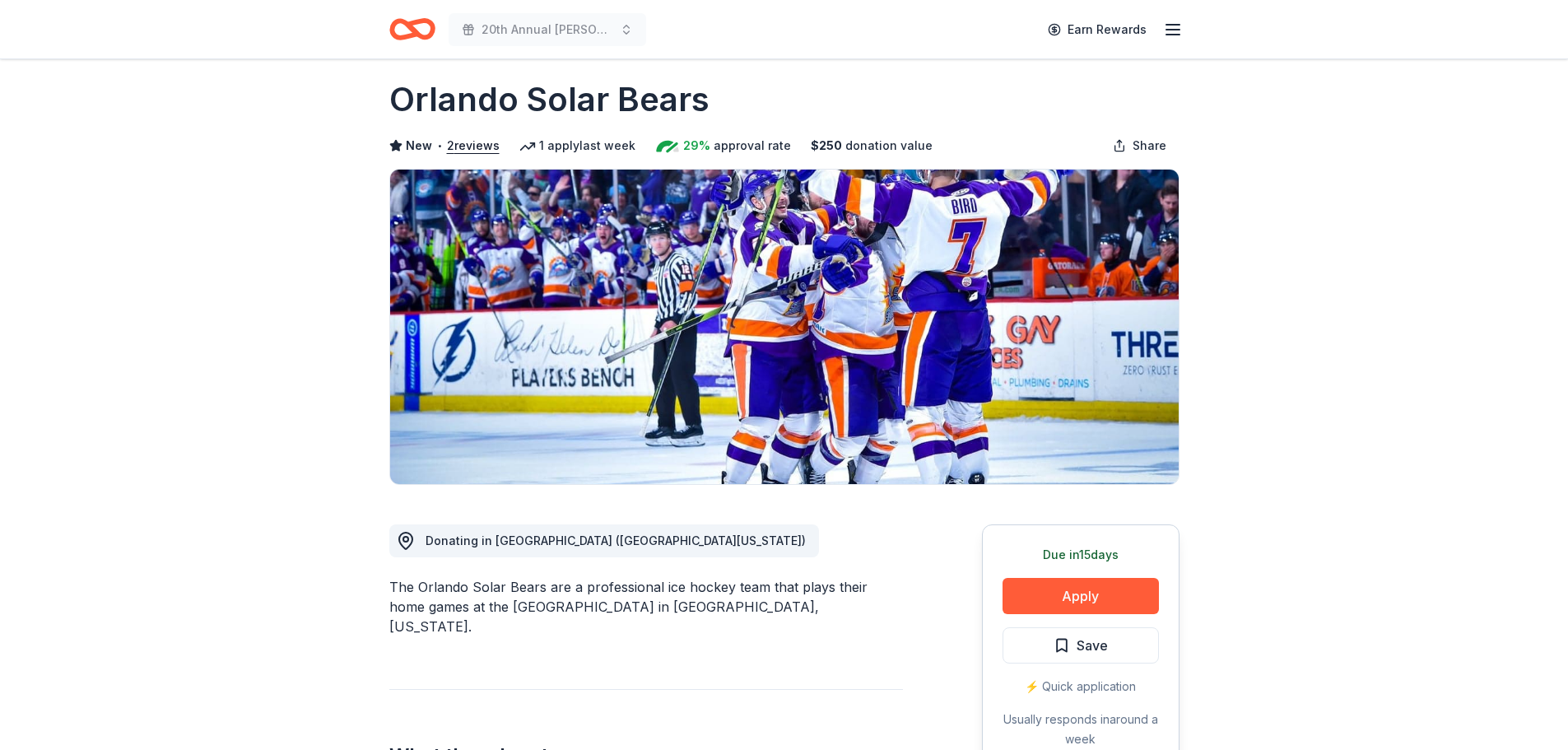
scroll to position [0, 0]
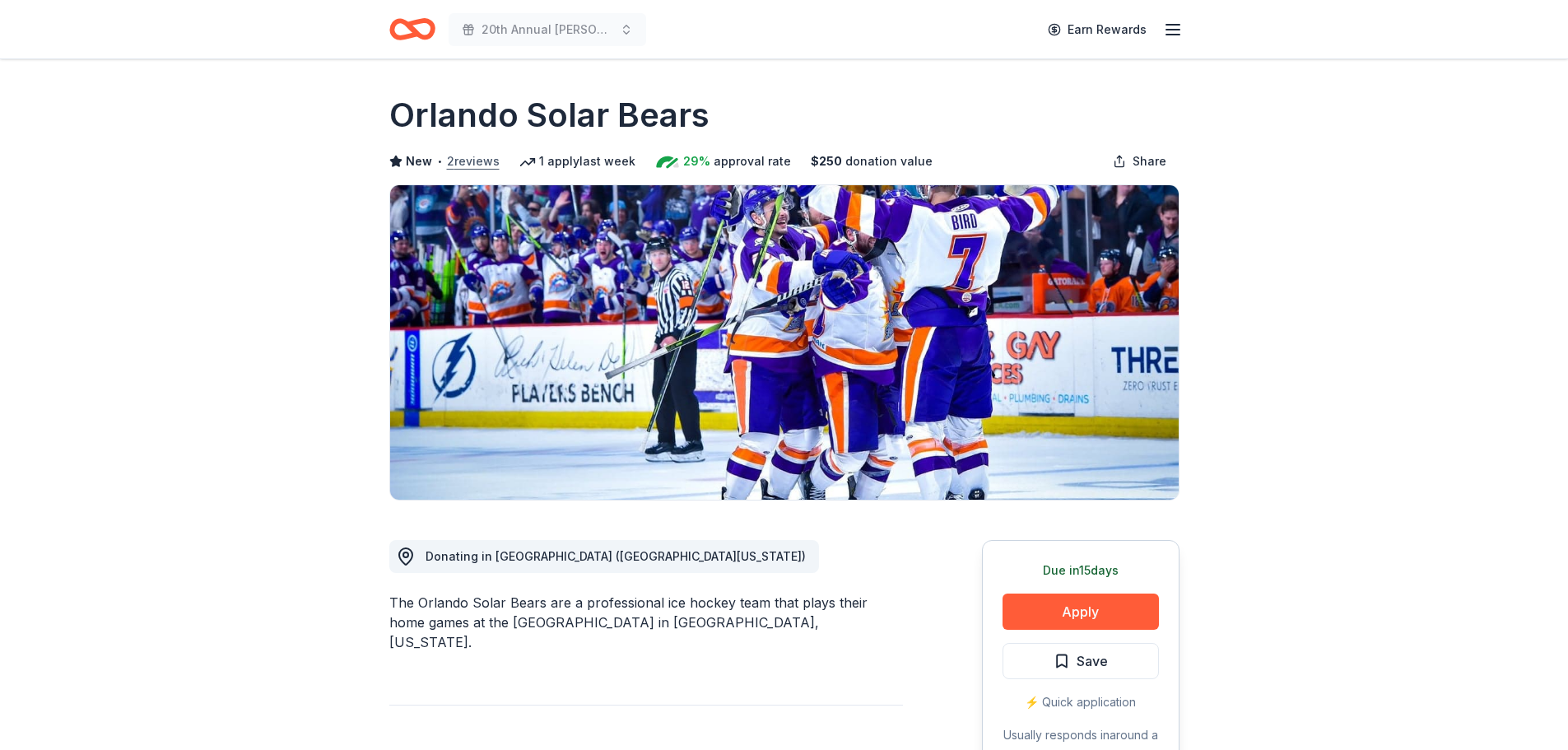
click at [490, 162] on button "2 reviews" at bounding box center [473, 161] width 53 height 20
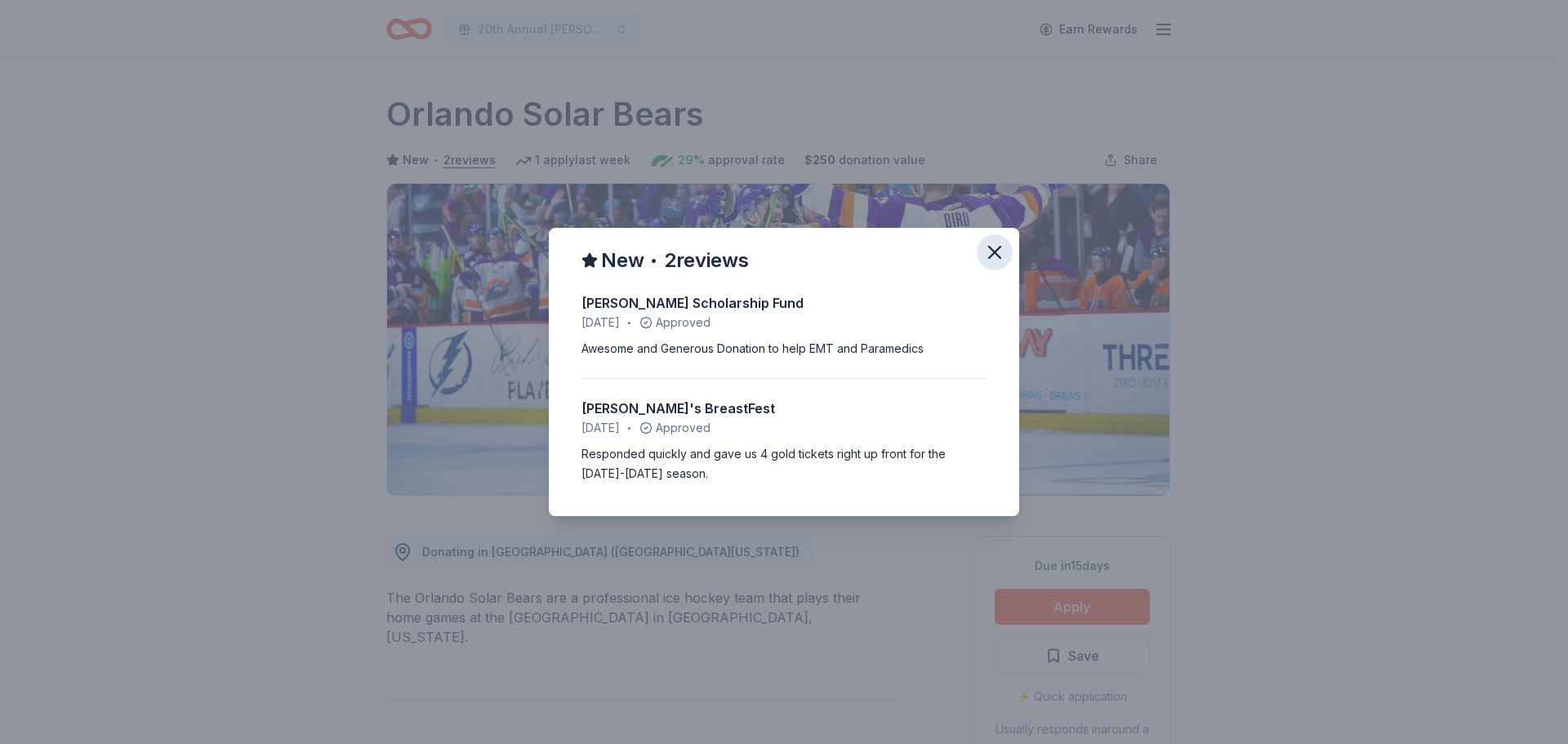
click at [1001, 250] on icon "button" at bounding box center [994, 252] width 23 height 23
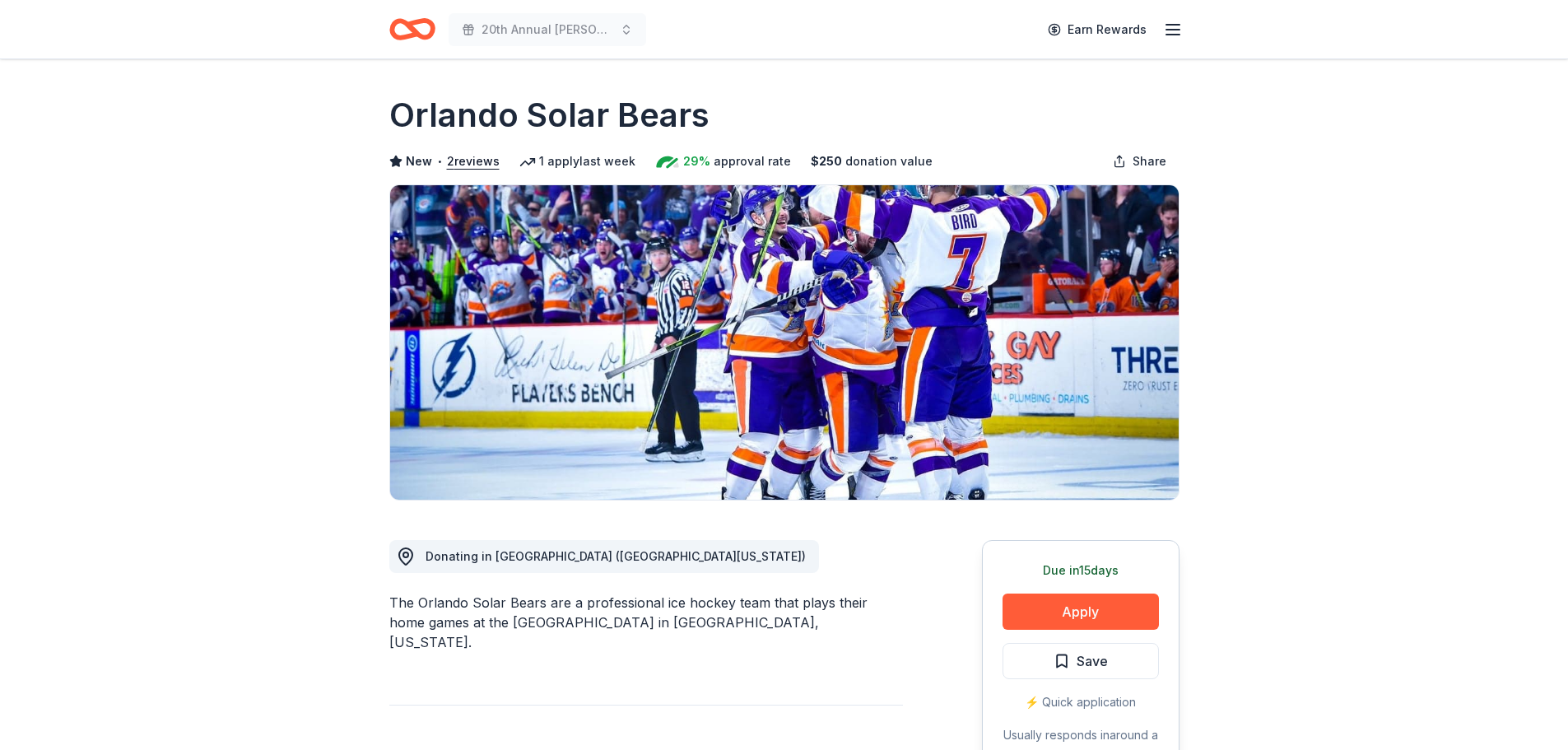
click at [694, 164] on span "29%" at bounding box center [696, 161] width 27 height 20
click at [858, 164] on span "donation value" at bounding box center [889, 161] width 87 height 20
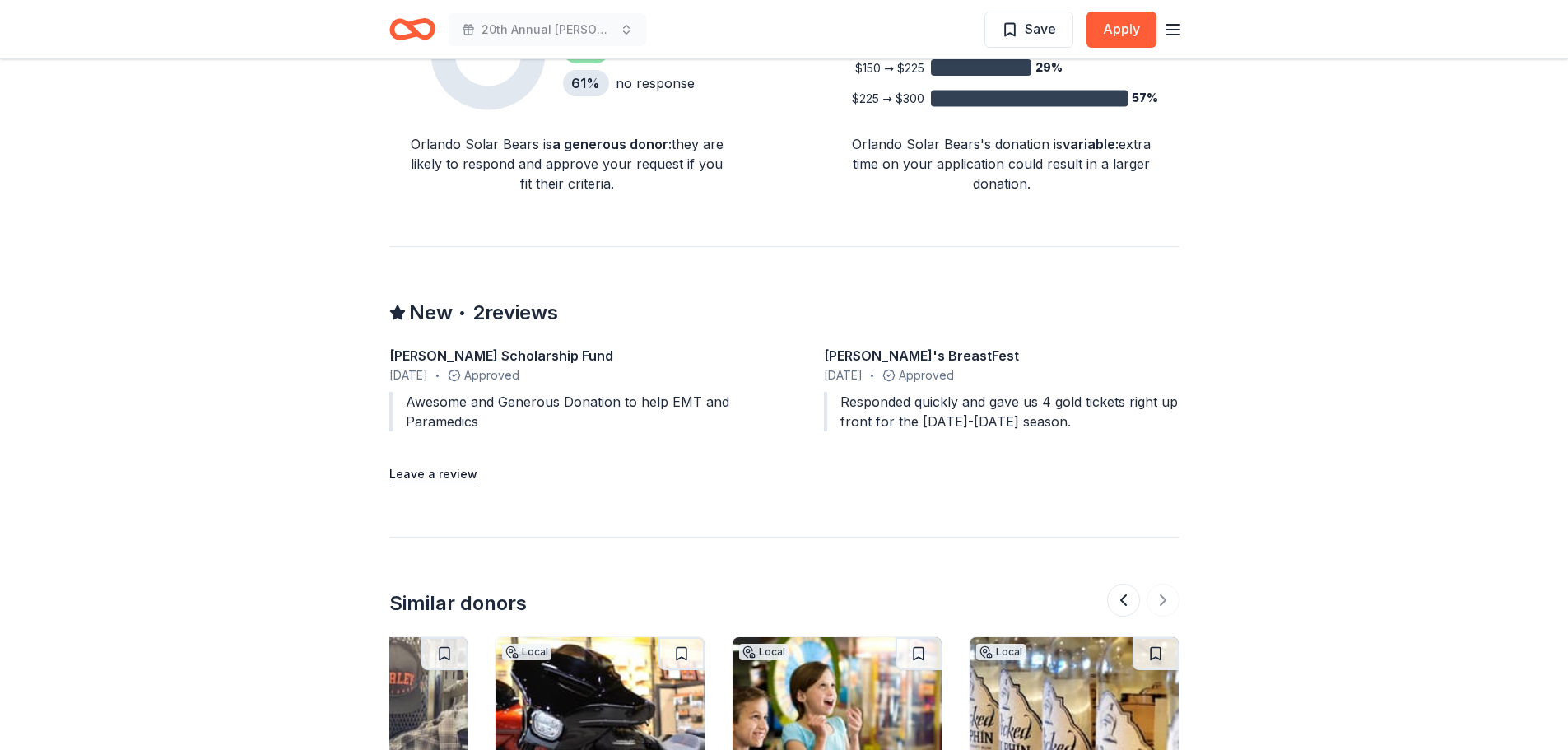
scroll to position [1345, 0]
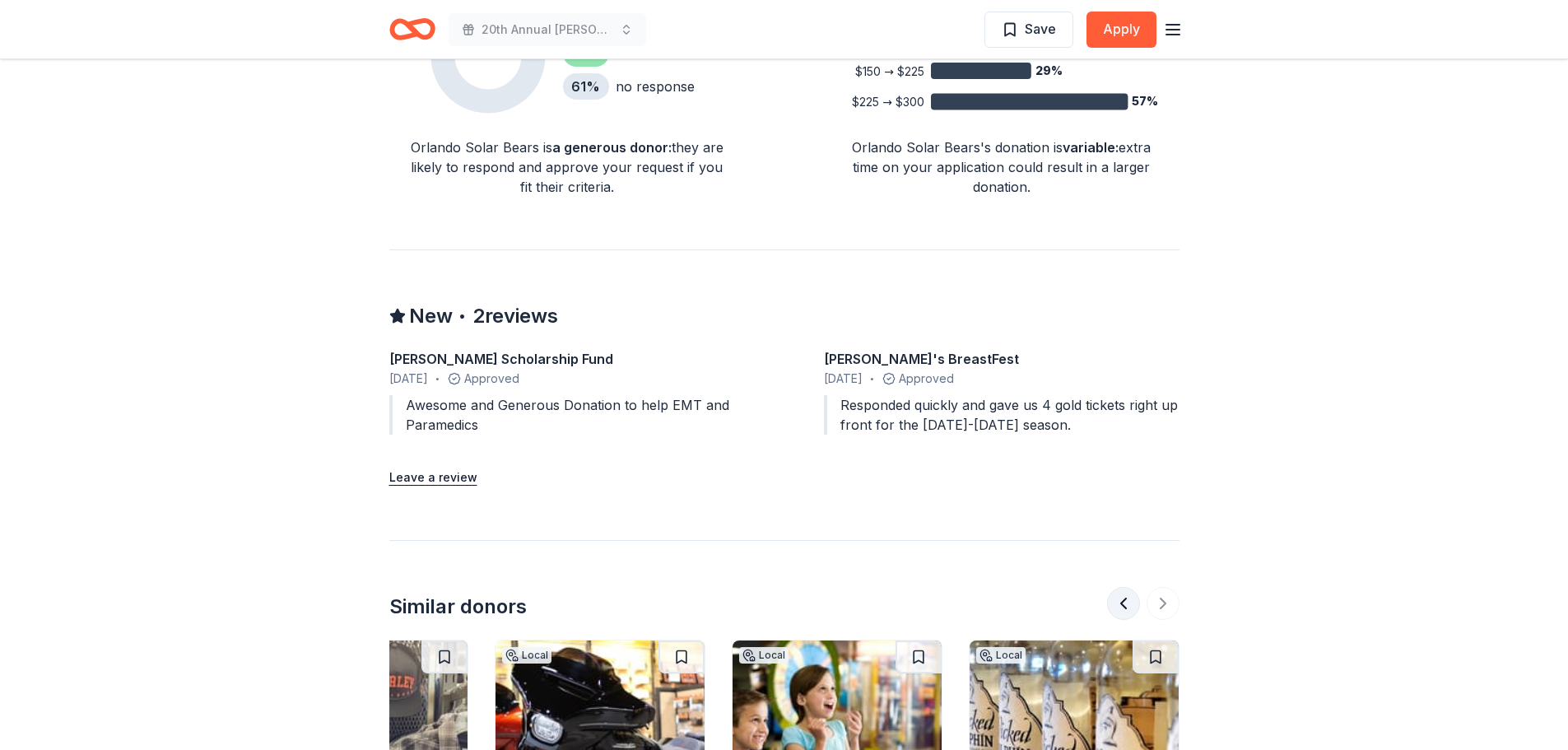
click at [1120, 587] on button at bounding box center [1123, 603] width 33 height 33
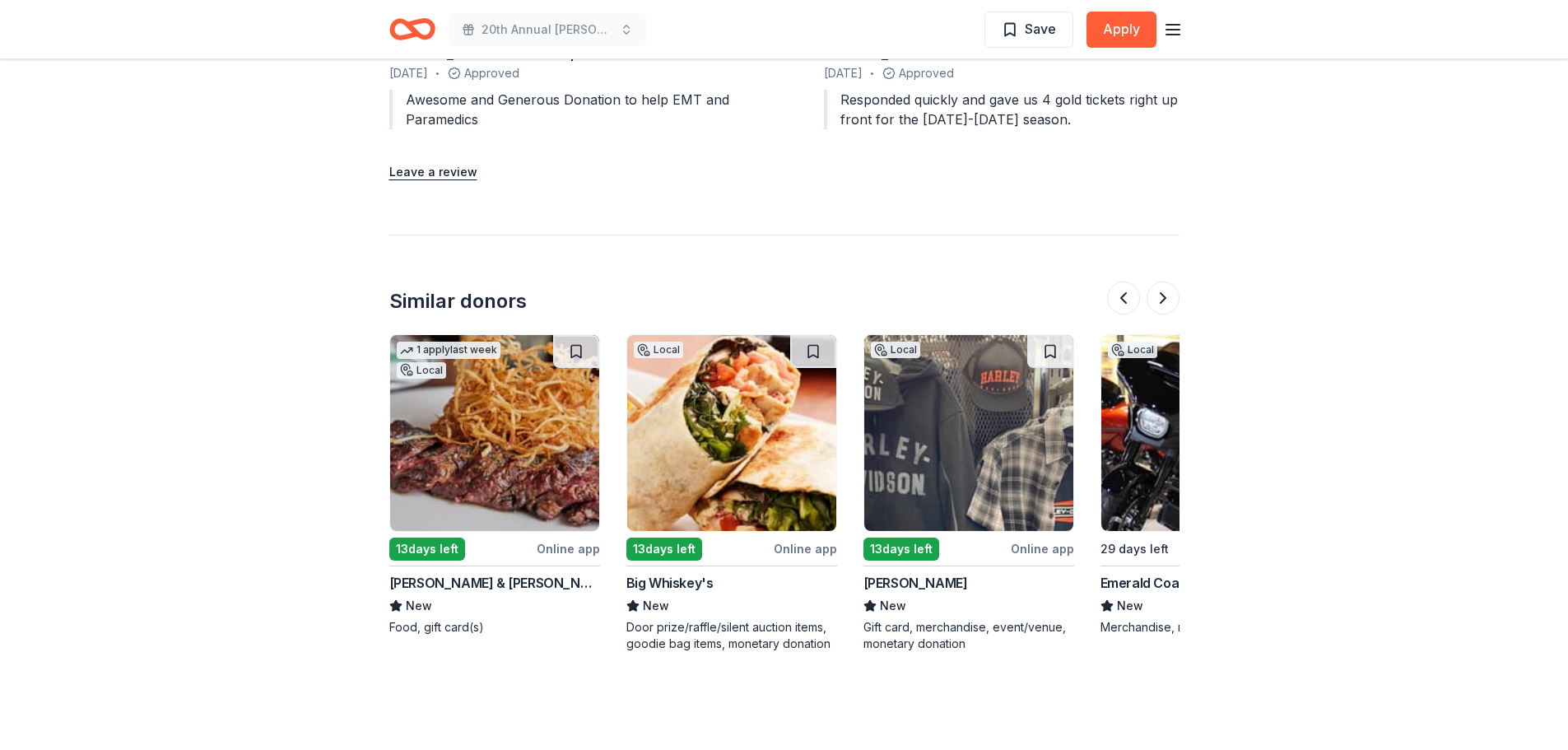
scroll to position [1675, 0]
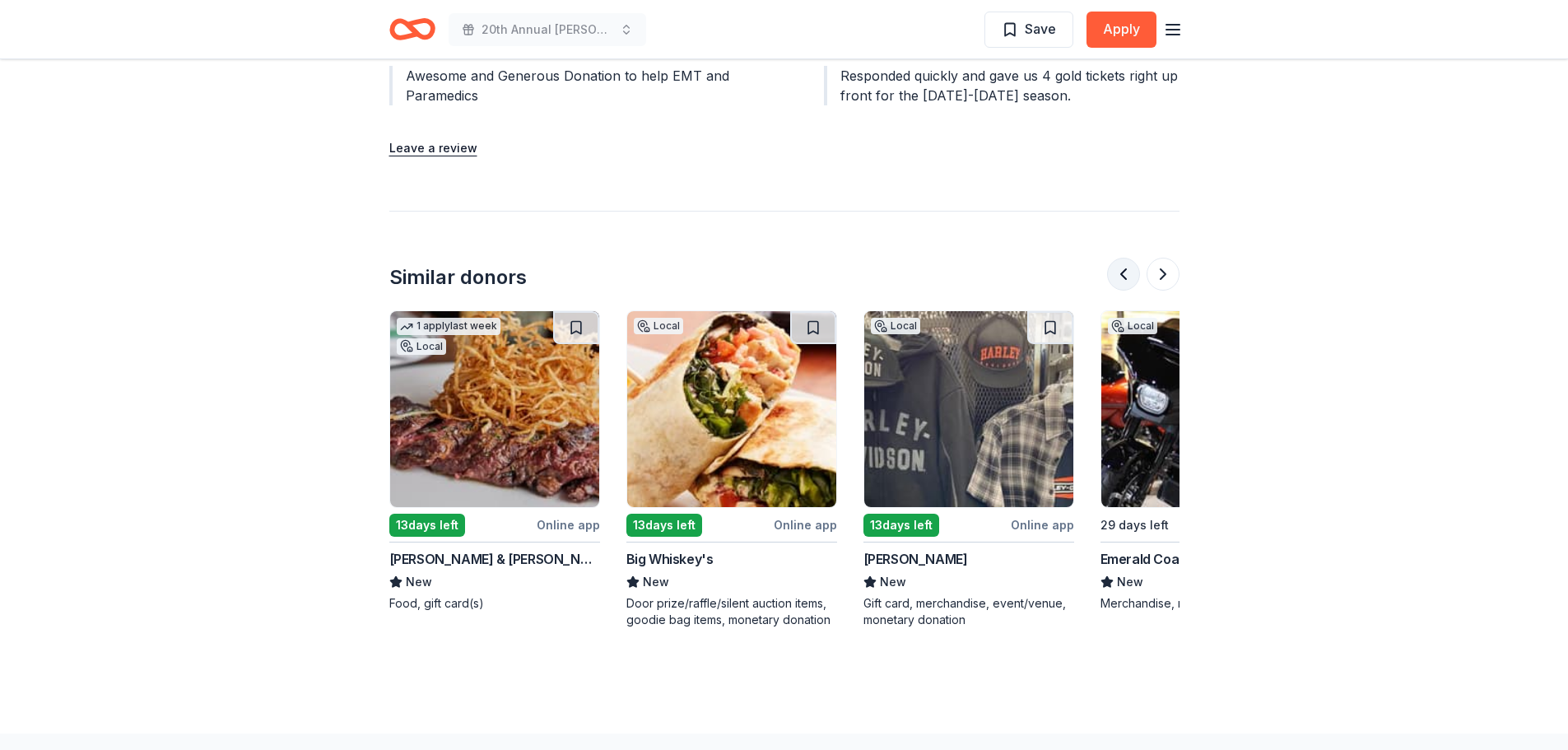
click at [1123, 258] on button at bounding box center [1123, 274] width 33 height 33
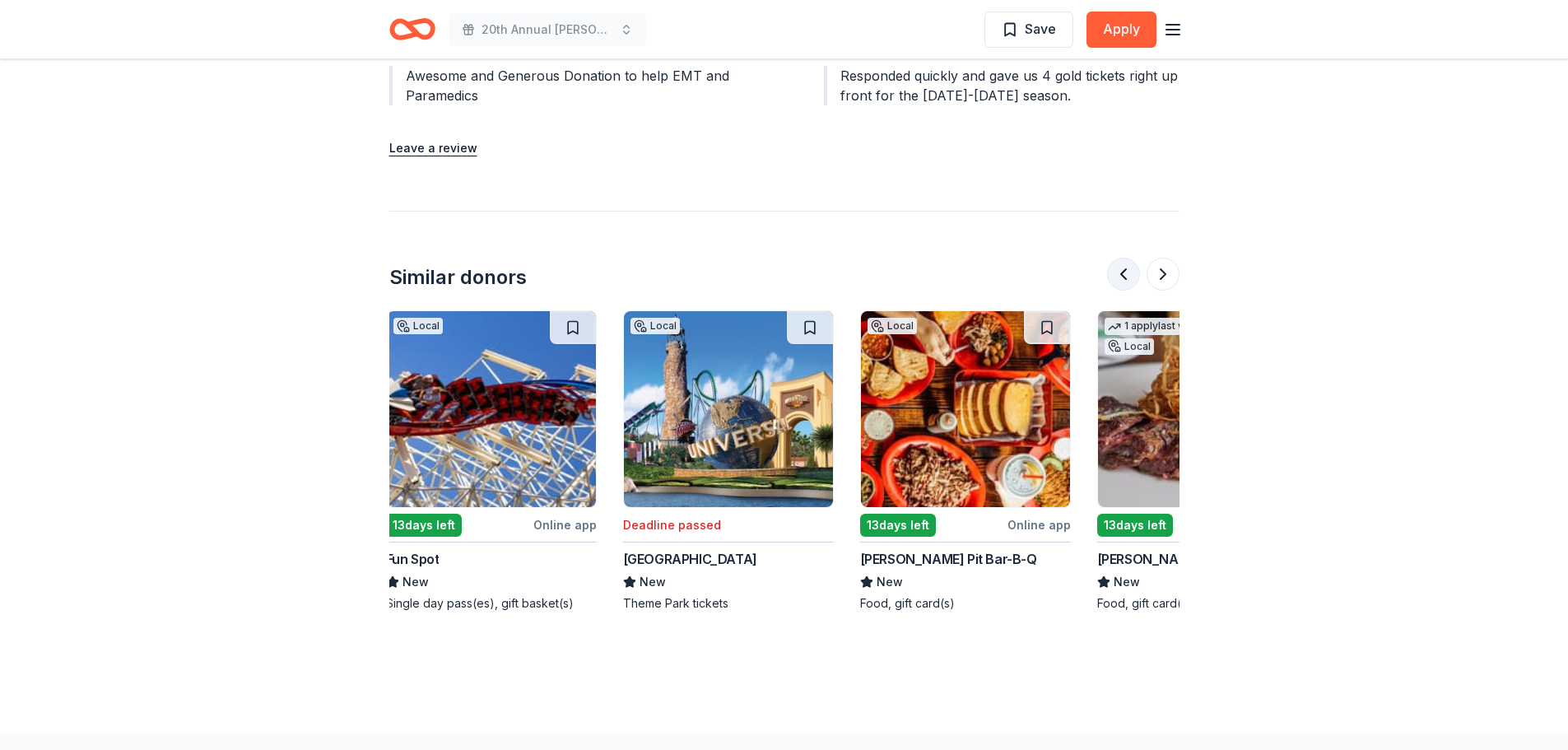
scroll to position [0, 237]
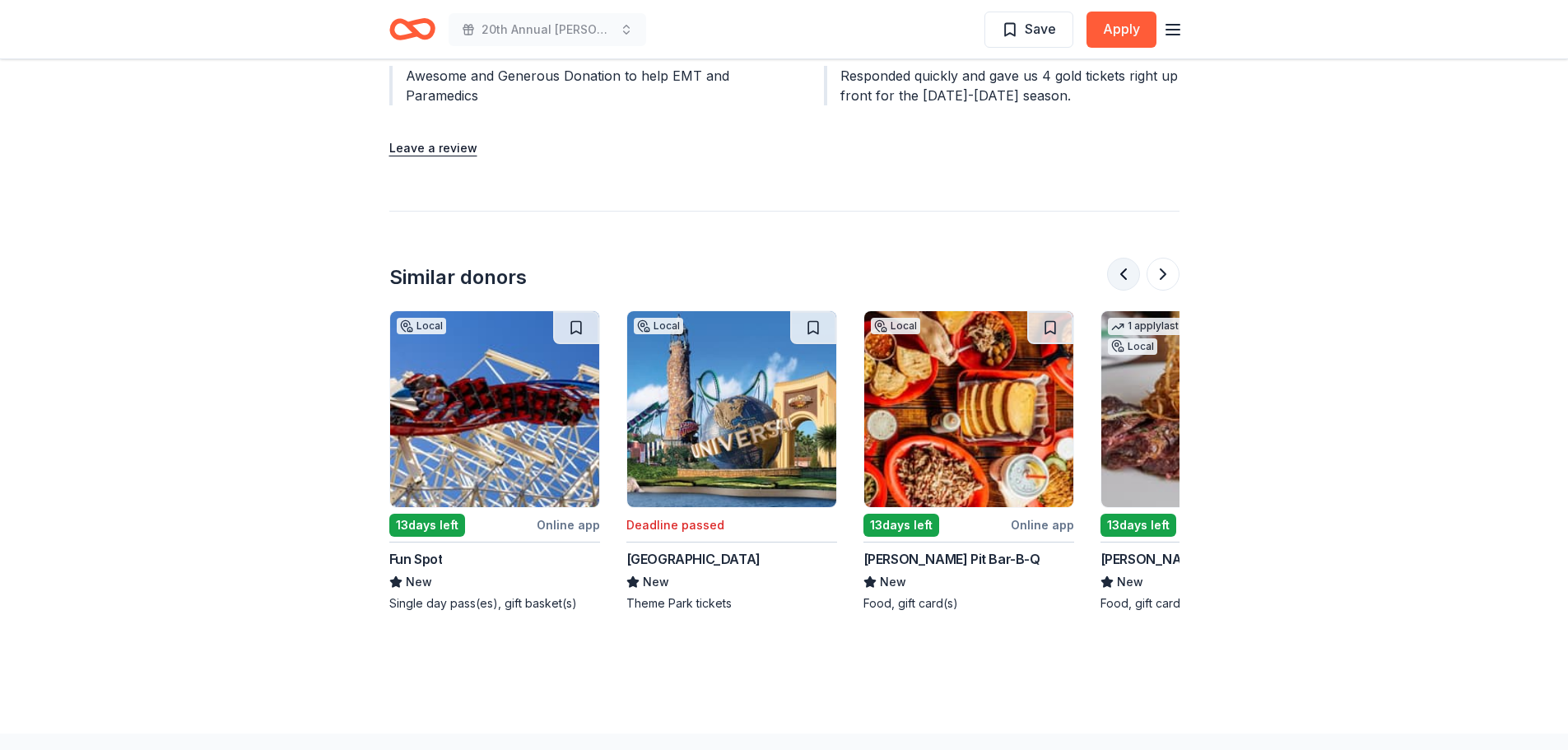
click at [1123, 258] on button at bounding box center [1123, 274] width 33 height 33
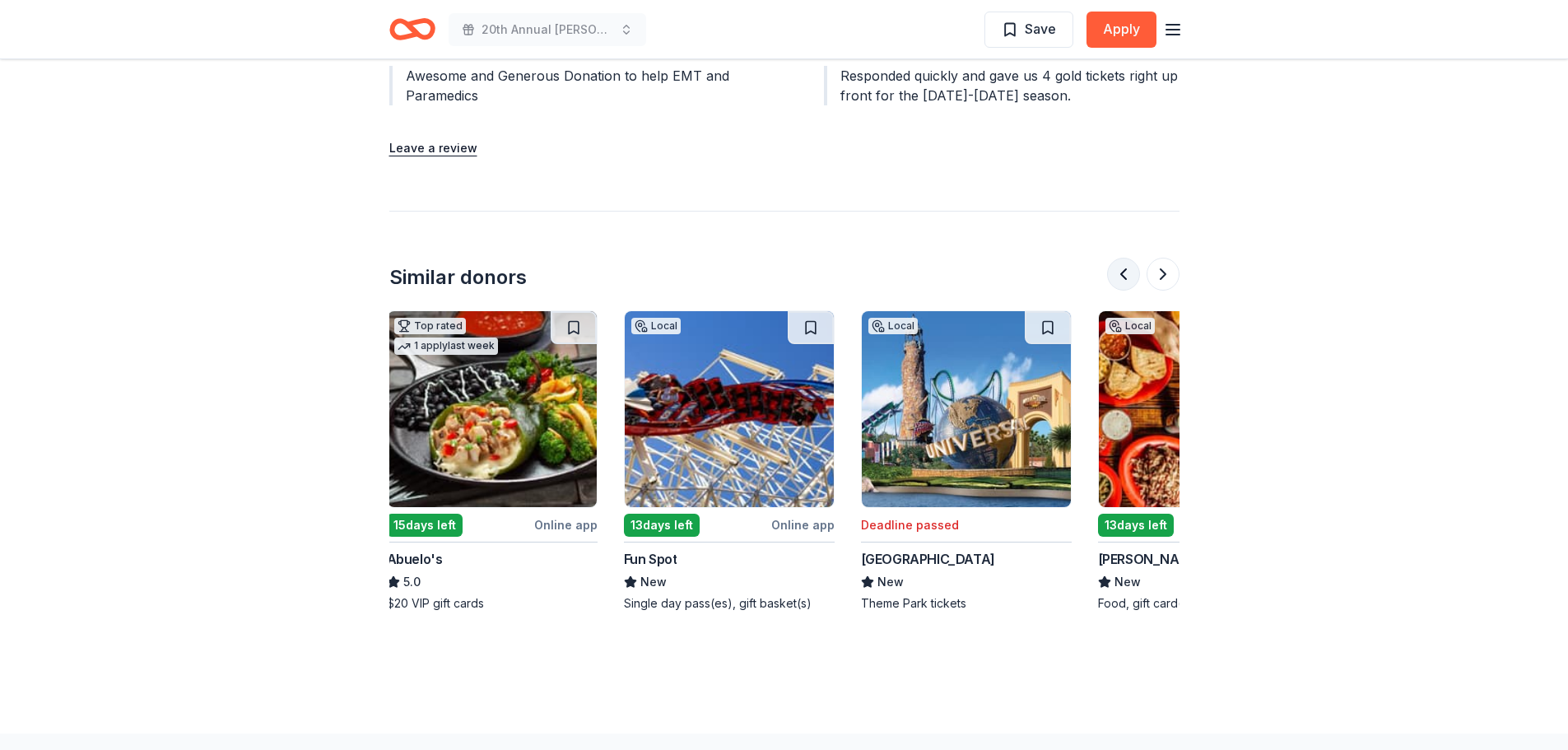
scroll to position [0, 0]
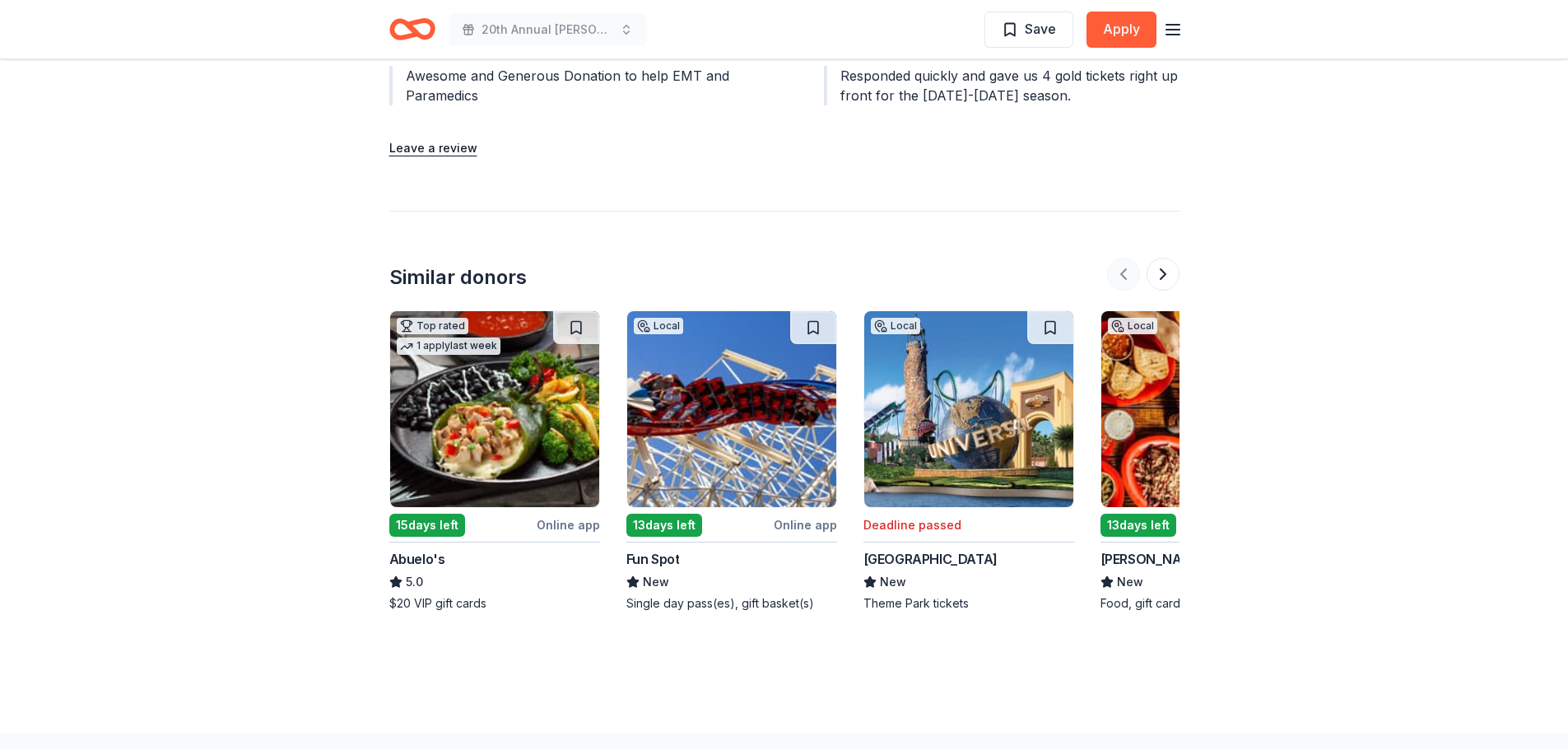
click at [1123, 258] on div at bounding box center [1143, 274] width 72 height 33
click at [1163, 258] on button at bounding box center [1163, 274] width 33 height 33
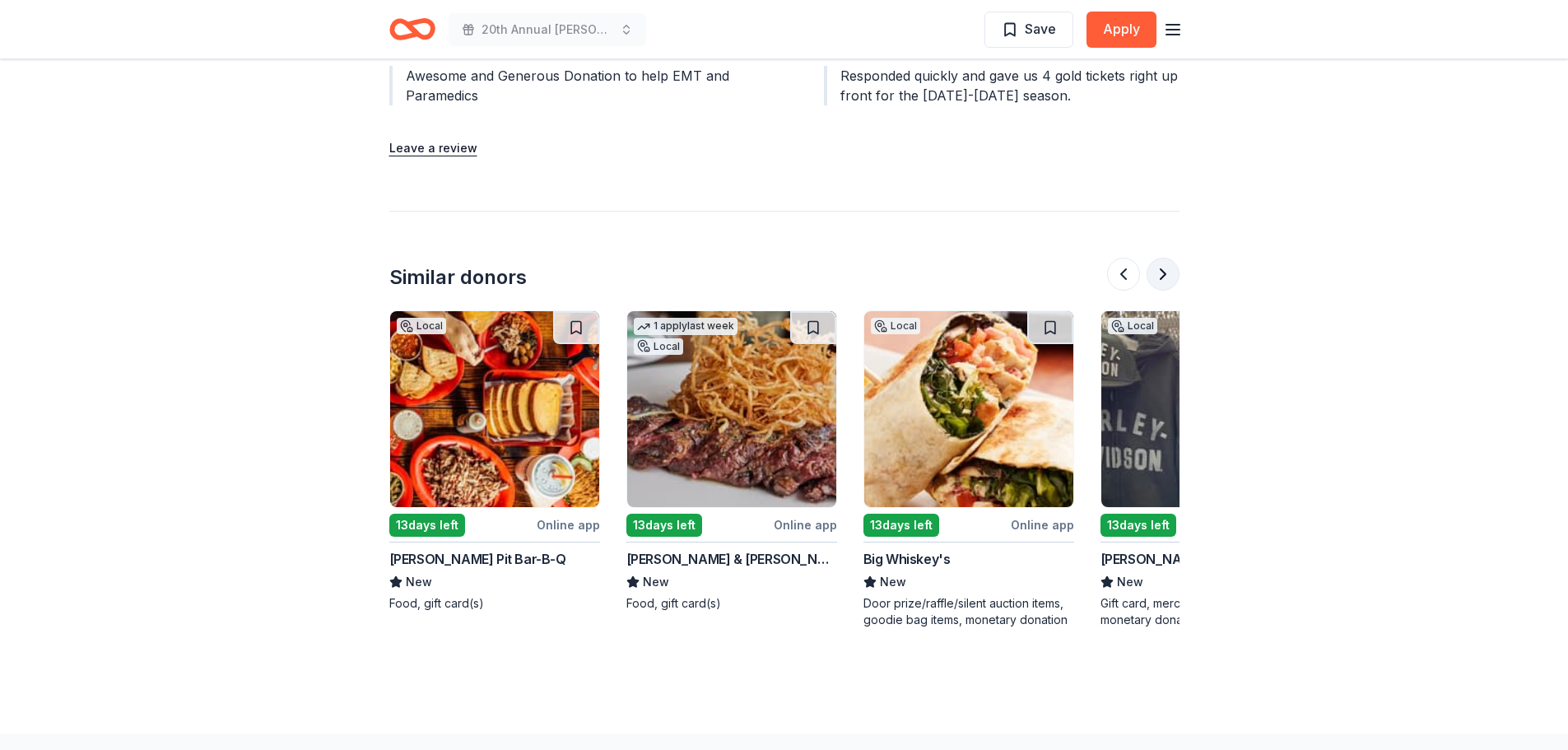
click at [1163, 258] on button at bounding box center [1163, 274] width 33 height 33
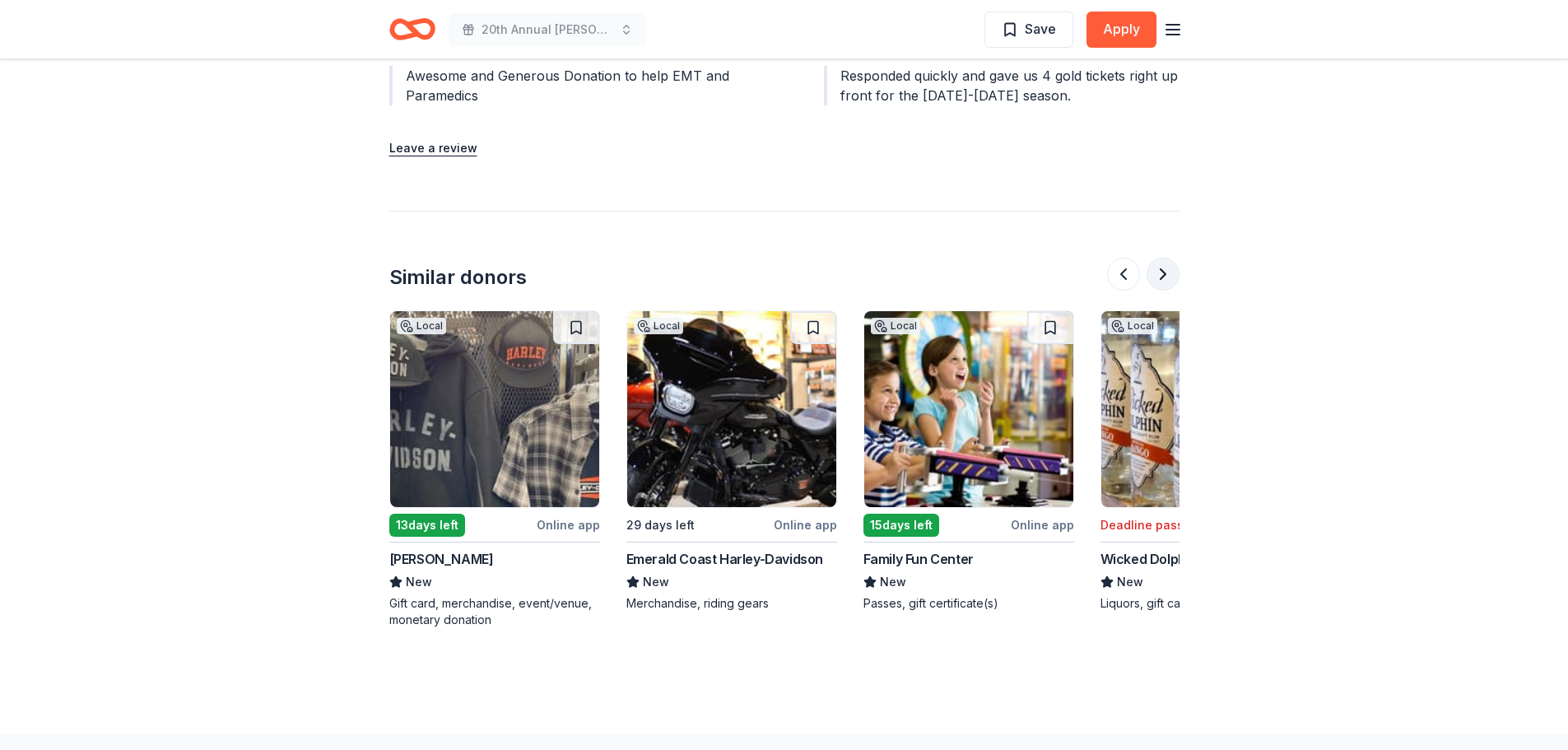
click at [1163, 258] on button at bounding box center [1163, 274] width 33 height 33
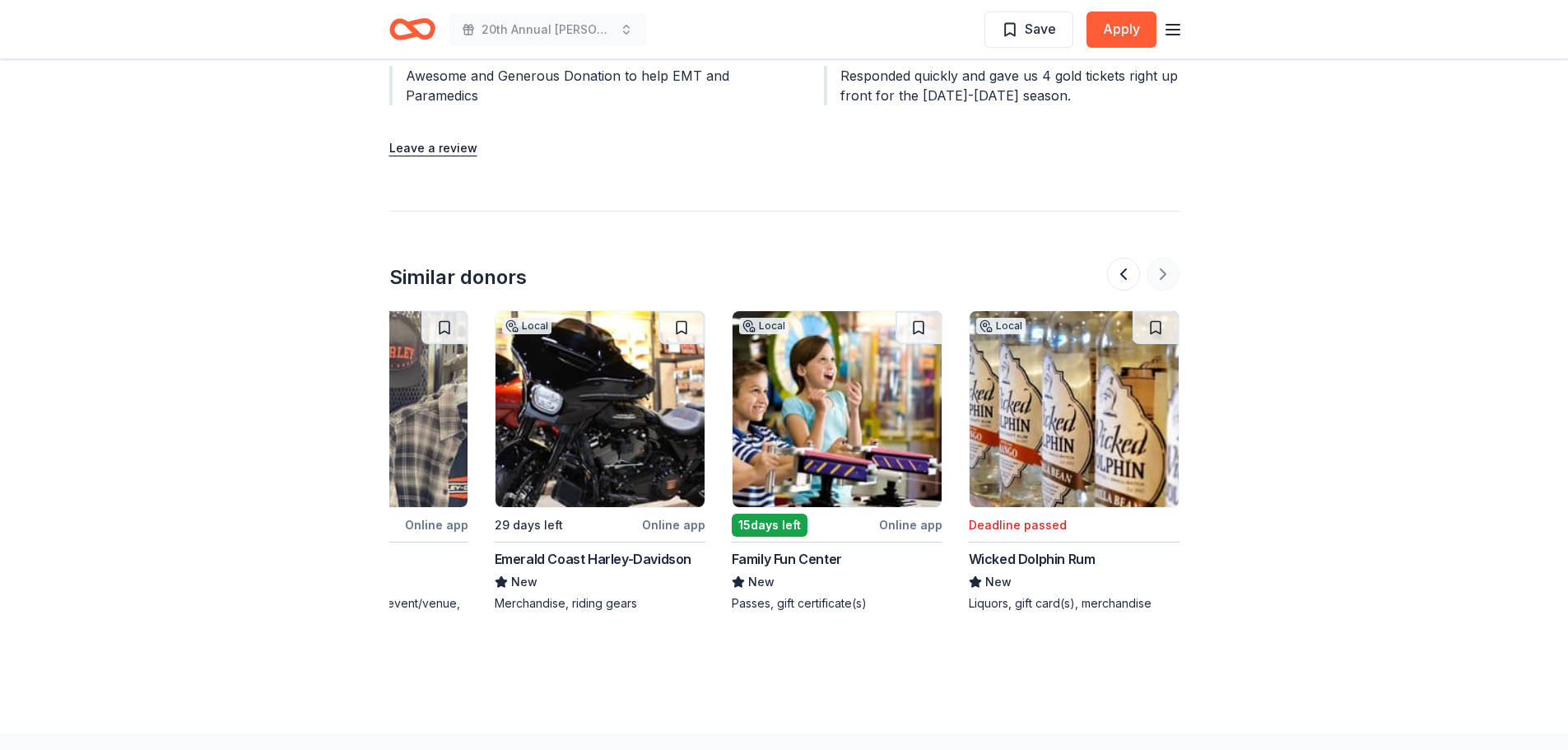
click at [1163, 258] on div at bounding box center [1143, 274] width 72 height 33
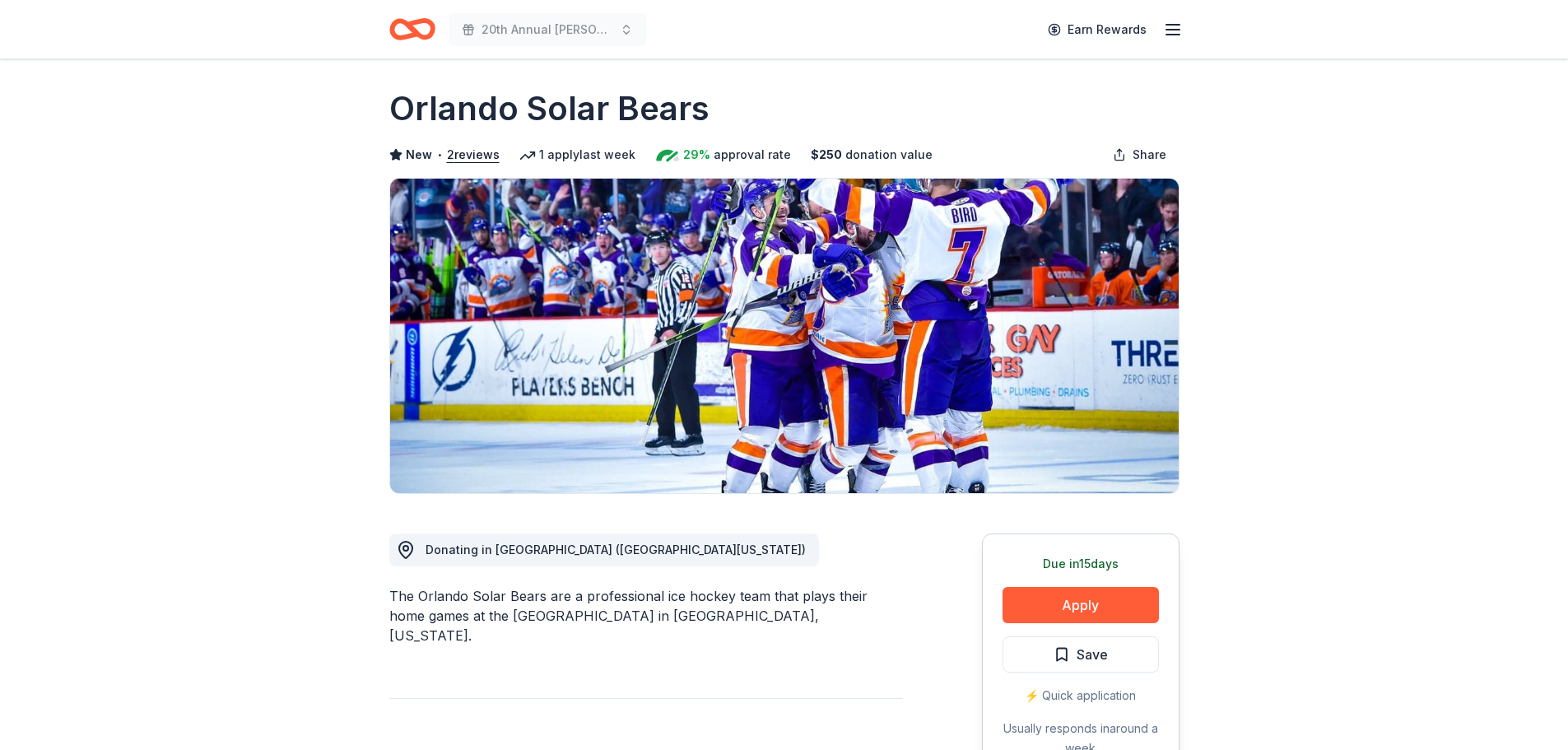
scroll to position [0, 0]
